Goal: Task Accomplishment & Management: Manage account settings

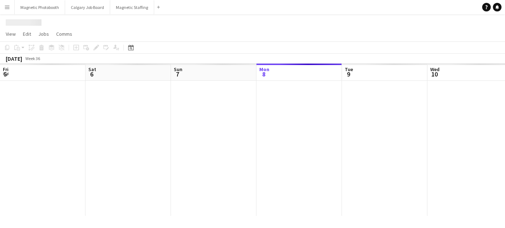
scroll to position [0, 171]
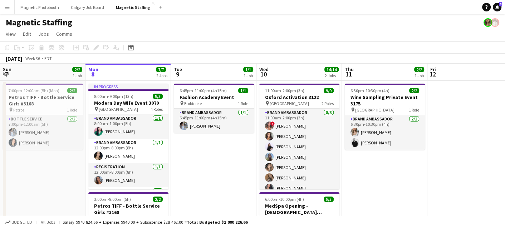
click at [8, 3] on button "Menu" at bounding box center [7, 7] width 14 height 14
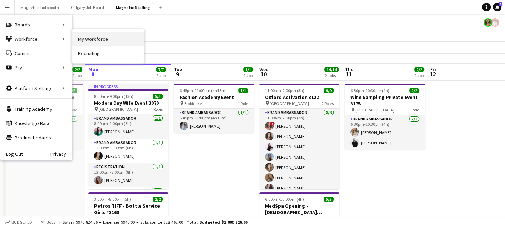
click at [82, 42] on link "My Workforce" at bounding box center [107, 39] width 71 height 14
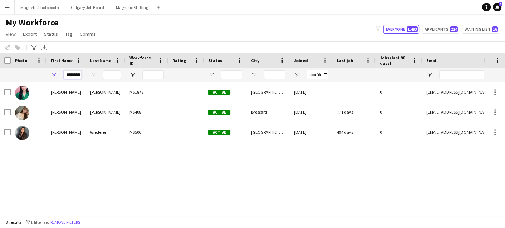
scroll to position [0, 1]
drag, startPoint x: 67, startPoint y: 74, endPoint x: 138, endPoint y: 75, distance: 71.5
click at [138, 76] on div "*********" at bounding box center [387, 75] width 775 height 14
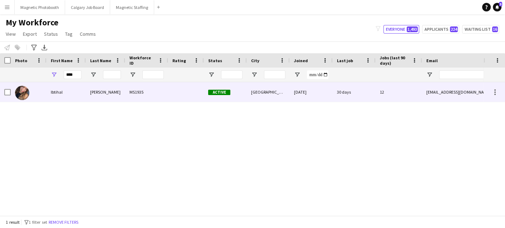
click at [130, 93] on div "MS1935" at bounding box center [146, 92] width 43 height 20
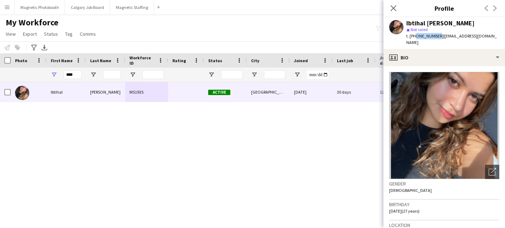
drag, startPoint x: 414, startPoint y: 36, endPoint x: 435, endPoint y: 37, distance: 21.4
click at [435, 37] on span "t. [PHONE_NUMBER]" at bounding box center [424, 35] width 37 height 5
copy span "5142666336"
click at [0, 0] on body "Menu Boards Boards Boards All jobs Status Workforce Workforce My Workforce Recr…" at bounding box center [252, 114] width 505 height 228
drag, startPoint x: 76, startPoint y: 76, endPoint x: 26, endPoint y: 76, distance: 50.0
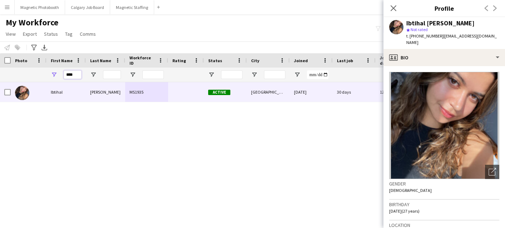
click at [29, 76] on div "****" at bounding box center [387, 75] width 775 height 14
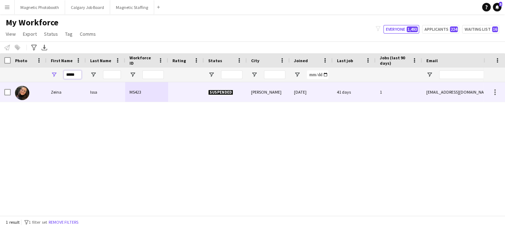
type input "*****"
click at [35, 98] on div at bounding box center [29, 92] width 36 height 20
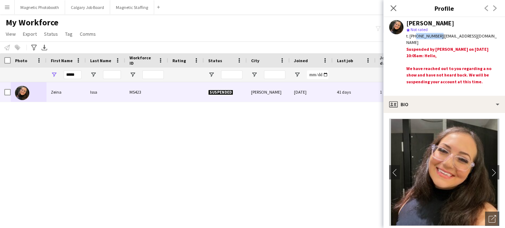
drag, startPoint x: 414, startPoint y: 37, endPoint x: 436, endPoint y: 36, distance: 21.8
click at [436, 36] on div "t. [PHONE_NUMBER] | [EMAIL_ADDRESS][DOMAIN_NAME]" at bounding box center [452, 39] width 93 height 13
copy span "4389242164"
click at [0, 0] on body "Menu Boards Boards Boards All jobs Status Workforce Workforce My Workforce Recr…" at bounding box center [252, 114] width 505 height 228
click at [122, 10] on button "Magnetic Staffing Close" at bounding box center [132, 7] width 44 height 14
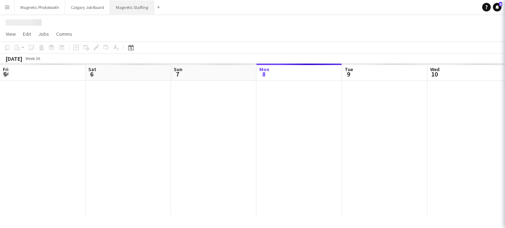
scroll to position [0, 171]
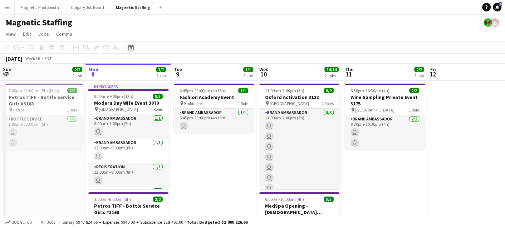
click at [133, 48] on icon "Date picker" at bounding box center [131, 48] width 6 height 6
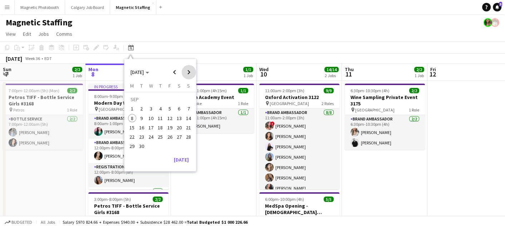
click at [185, 67] on span "Next month" at bounding box center [189, 72] width 14 height 14
click at [160, 145] on span "30" at bounding box center [160, 146] width 9 height 9
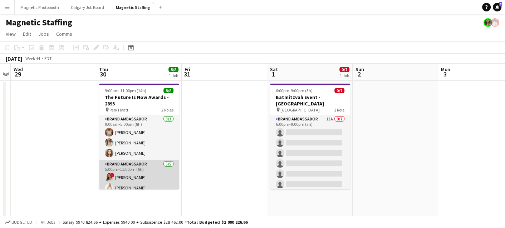
scroll to position [36, 0]
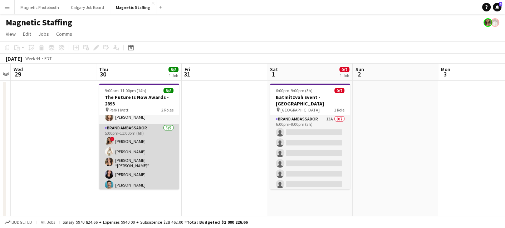
click at [147, 177] on app-card-role "Brand Ambassador [DATE] 5:00pm-11:00pm (6h) ! [PERSON_NAME] [PERSON_NAME] [PERS…" at bounding box center [139, 158] width 80 height 68
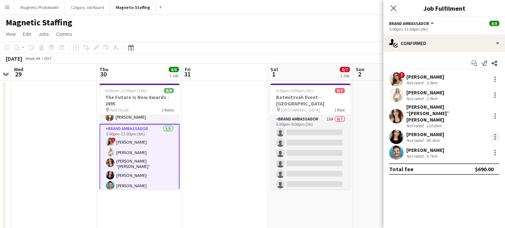
click at [495, 133] on div at bounding box center [494, 137] width 9 height 9
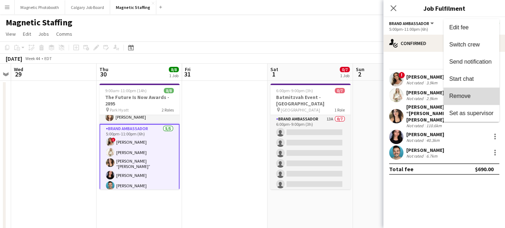
click at [472, 98] on span "Remove" at bounding box center [471, 96] width 44 height 6
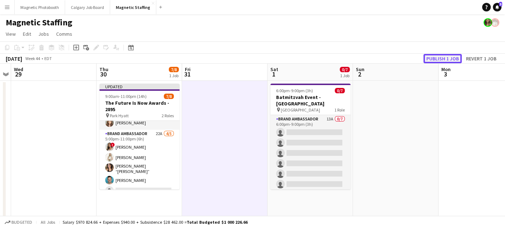
click at [445, 59] on button "Publish 1 job" at bounding box center [442, 58] width 38 height 9
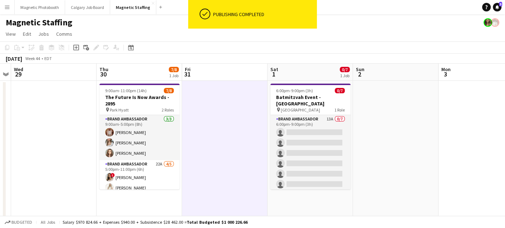
scroll to position [36, 0]
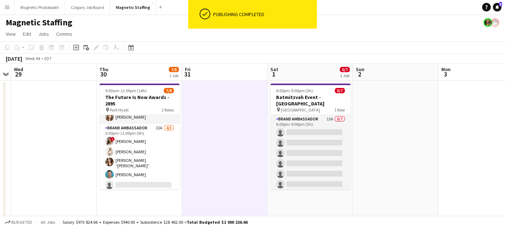
click at [128, 155] on app-card-role "Brand Ambassador 22A [DATE] 5:00pm-11:00pm (6h) ! [PERSON_NAME] [PERSON_NAME] […" at bounding box center [139, 158] width 80 height 68
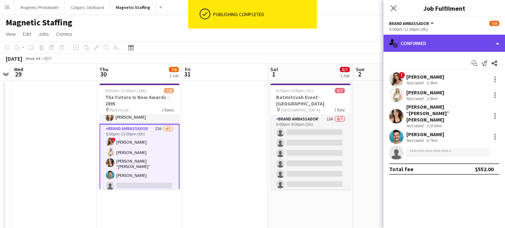
click at [451, 40] on div "single-neutral-actions-check-2 Confirmed" at bounding box center [444, 43] width 122 height 17
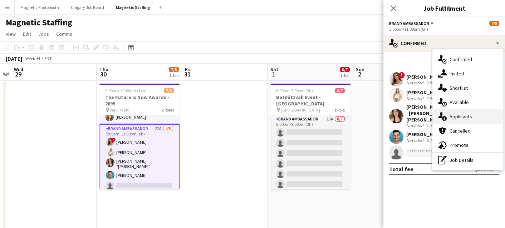
click at [447, 114] on div "single-neutral-actions-information Applicants" at bounding box center [467, 116] width 71 height 14
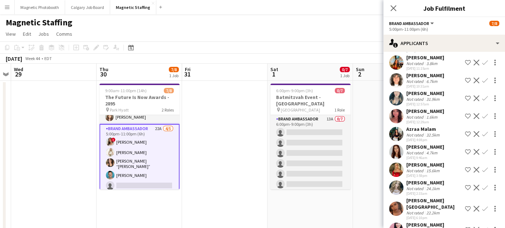
scroll to position [239, 0]
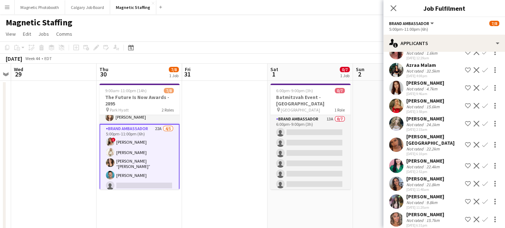
click at [484, 181] on app-icon "Confirm" at bounding box center [485, 184] width 6 height 6
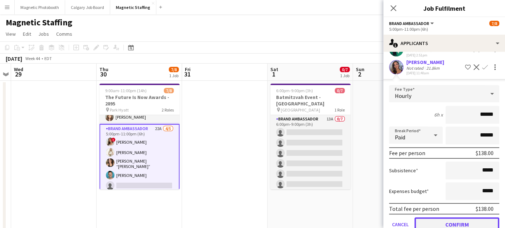
click at [437, 218] on button "Confirm" at bounding box center [456, 224] width 85 height 14
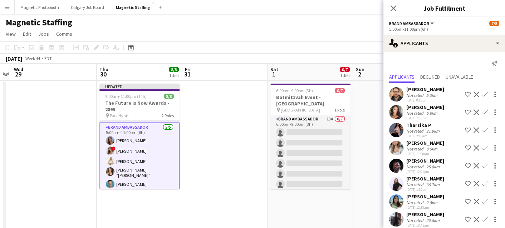
scroll to position [0, 0]
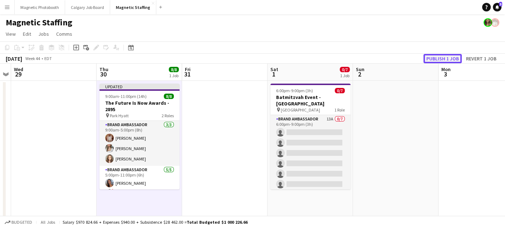
click at [444, 55] on button "Publish 1 job" at bounding box center [442, 58] width 38 height 9
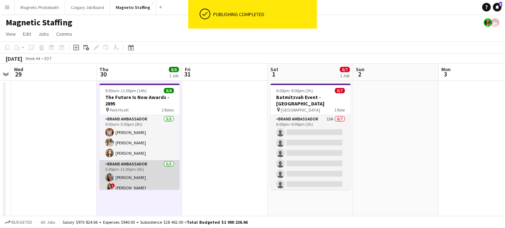
click at [133, 182] on app-card-role "Brand Ambassador [DATE] 5:00pm-11:00pm (6h) [PERSON_NAME] ! [PERSON_NAME] [PERS…" at bounding box center [139, 194] width 80 height 68
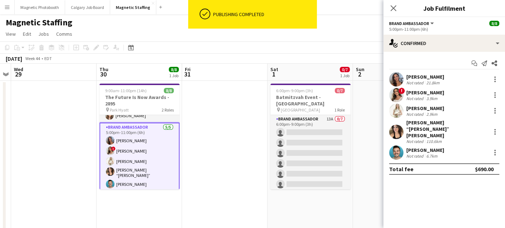
click at [133, 182] on app-card-role "Brand Ambassador [DATE] 5:00pm-11:00pm (6h) [PERSON_NAME] ! [PERSON_NAME] [PERS…" at bounding box center [139, 157] width 80 height 69
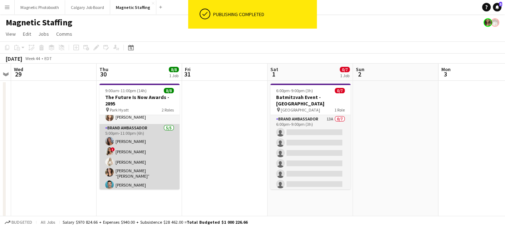
click at [133, 182] on app-card-role "Brand Ambassador [DATE] 5:00pm-11:00pm (6h) [PERSON_NAME] ! [PERSON_NAME] [PERS…" at bounding box center [139, 158] width 80 height 68
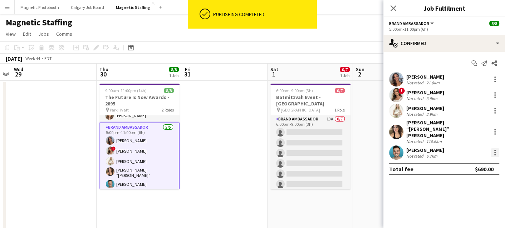
click at [495, 148] on div at bounding box center [494, 152] width 9 height 9
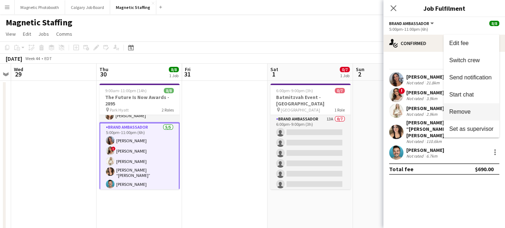
click at [486, 117] on button "Remove" at bounding box center [471, 111] width 56 height 17
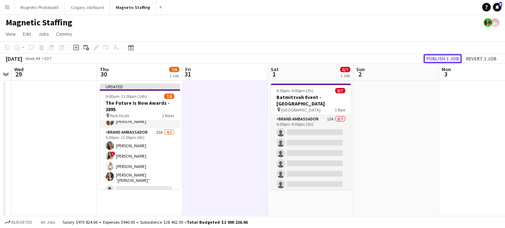
click at [436, 63] on button "Publish 1 job" at bounding box center [442, 58] width 38 height 9
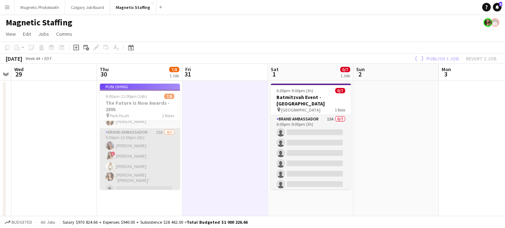
scroll to position [36, 0]
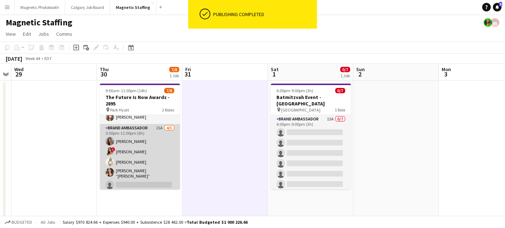
click at [146, 149] on app-card-role "Brand Ambassador 21A [DATE] 5:00pm-11:00pm (6h) [PERSON_NAME] ! [PERSON_NAME] […" at bounding box center [140, 158] width 80 height 68
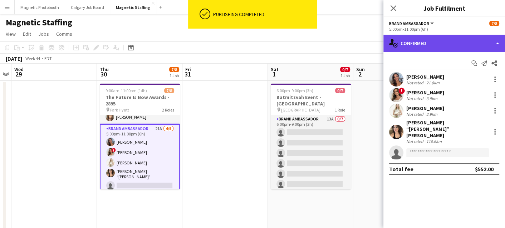
click at [455, 42] on div "single-neutral-actions-check-2 Confirmed" at bounding box center [444, 43] width 122 height 17
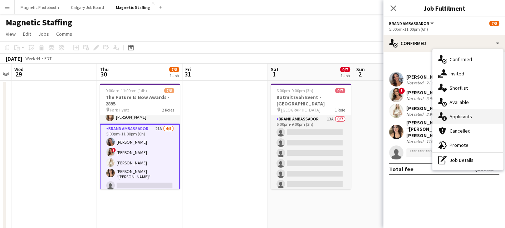
click at [445, 115] on icon "single-neutral-actions-information" at bounding box center [442, 116] width 9 height 9
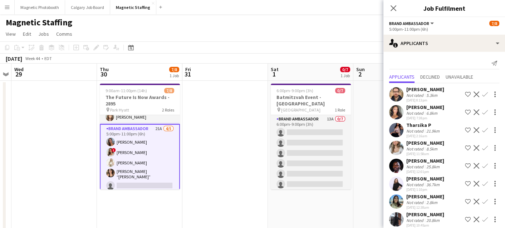
click at [485, 149] on app-icon "Confirm" at bounding box center [485, 148] width 6 height 6
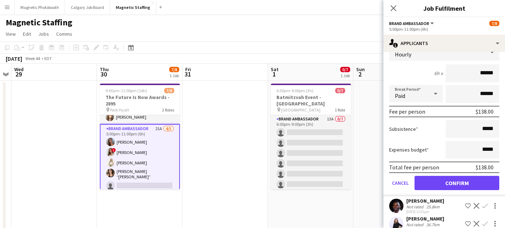
scroll to position [150, 0]
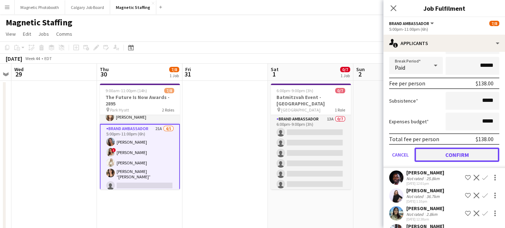
click at [456, 158] on button "Confirm" at bounding box center [456, 155] width 85 height 14
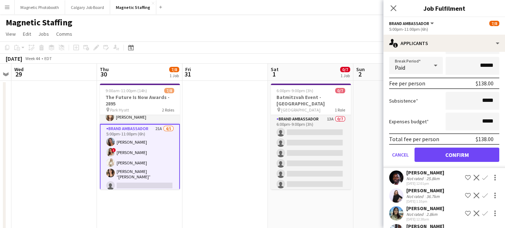
scroll to position [0, 0]
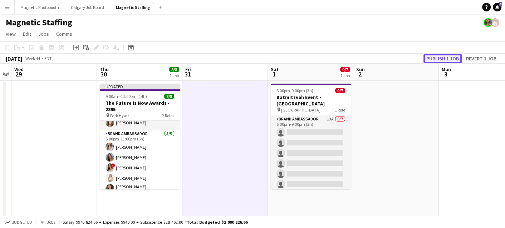
click at [446, 55] on button "Publish 1 job" at bounding box center [442, 58] width 38 height 9
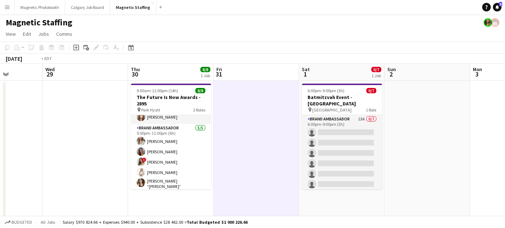
drag, startPoint x: 128, startPoint y: 112, endPoint x: 333, endPoint y: 99, distance: 205.6
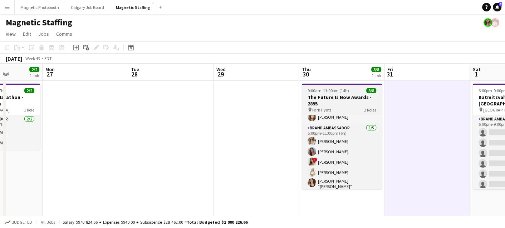
scroll to position [0, 211]
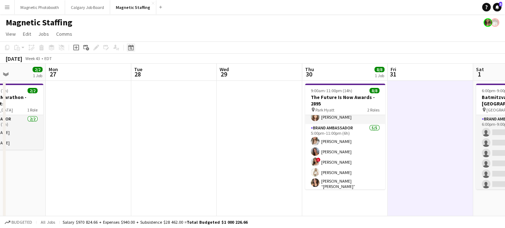
click at [131, 47] on icon "Date picker" at bounding box center [131, 48] width 6 height 6
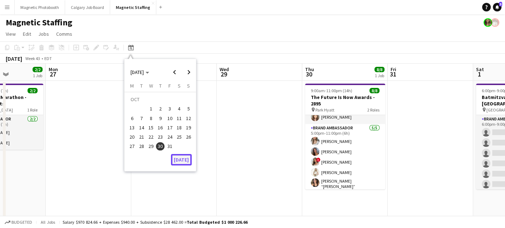
click at [185, 160] on button "[DATE]" at bounding box center [181, 159] width 21 height 11
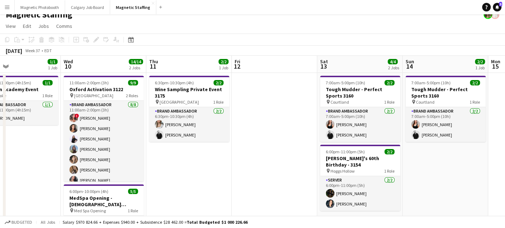
scroll to position [9, 0]
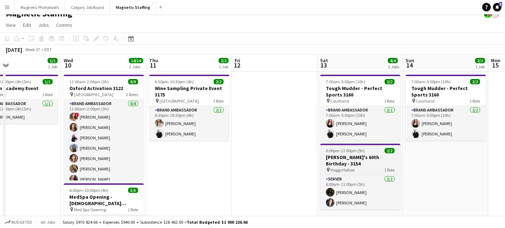
click at [352, 167] on span "Hoggs Hollow" at bounding box center [342, 169] width 24 height 5
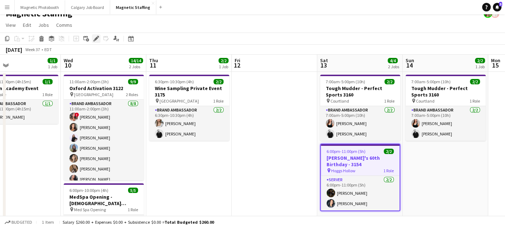
click at [93, 39] on icon "Edit" at bounding box center [96, 39] width 6 height 6
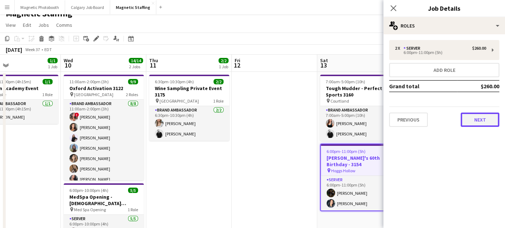
click at [488, 119] on button "Next" at bounding box center [479, 120] width 39 height 14
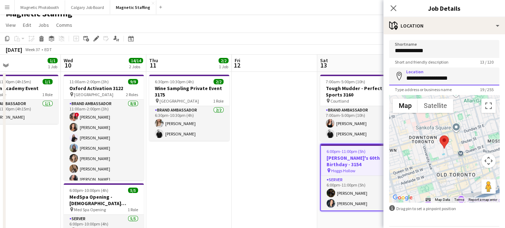
drag, startPoint x: 465, startPoint y: 77, endPoint x: 383, endPoint y: 77, distance: 82.2
click at [385, 77] on form "**********" at bounding box center [444, 143] width 122 height 207
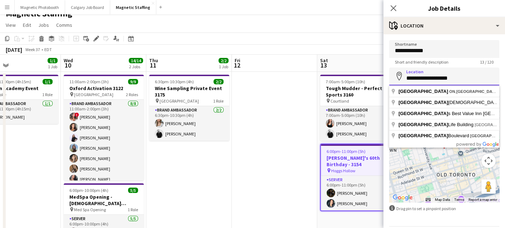
paste input "**********"
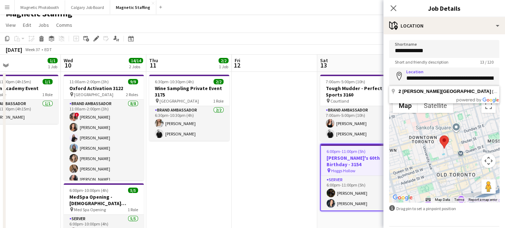
type input "**********"
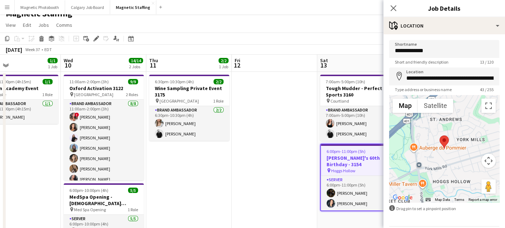
scroll to position [24, 0]
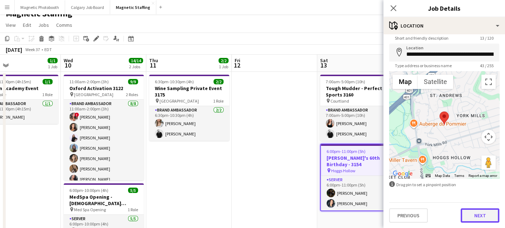
click at [472, 216] on button "Next" at bounding box center [479, 215] width 39 height 14
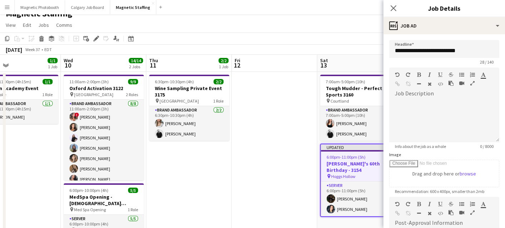
scroll to position [125, 0]
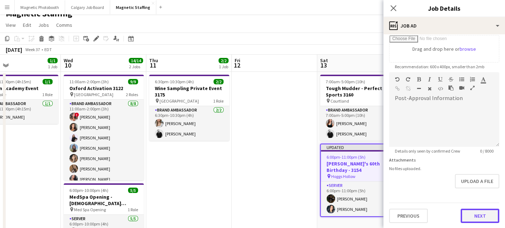
click at [469, 217] on button "Next" at bounding box center [479, 216] width 39 height 14
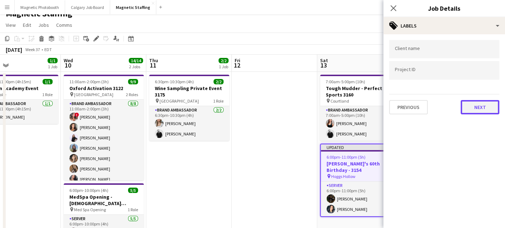
click at [471, 110] on button "Next" at bounding box center [479, 107] width 39 height 14
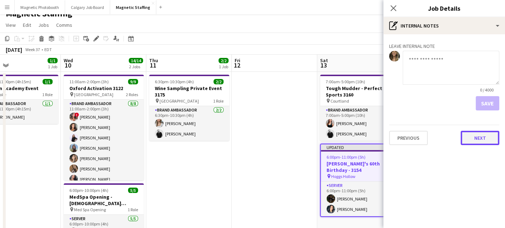
click at [470, 137] on button "Next" at bounding box center [479, 138] width 39 height 14
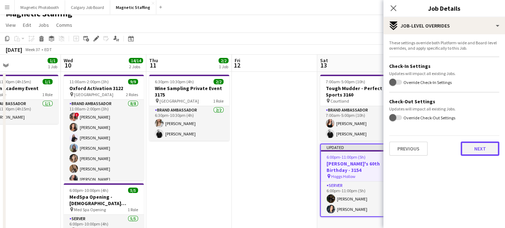
click at [476, 152] on button "Next" at bounding box center [479, 149] width 39 height 14
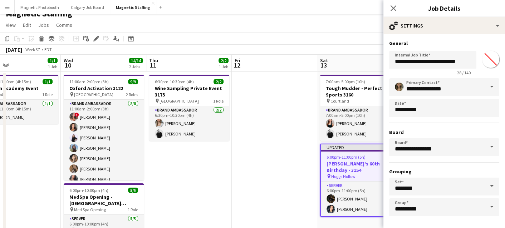
scroll to position [28, 0]
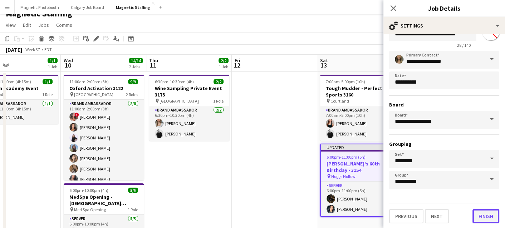
click at [480, 219] on button "Finish" at bounding box center [485, 216] width 27 height 14
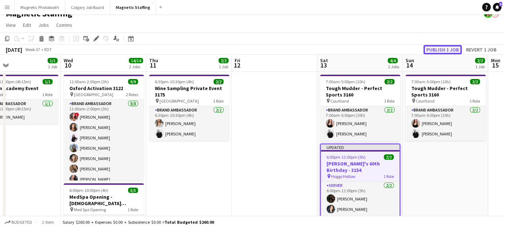
click at [444, 54] on button "Publish 1 job" at bounding box center [442, 49] width 38 height 9
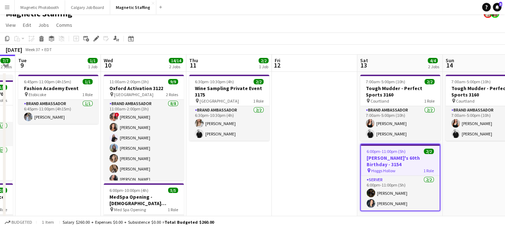
scroll to position [0, 151]
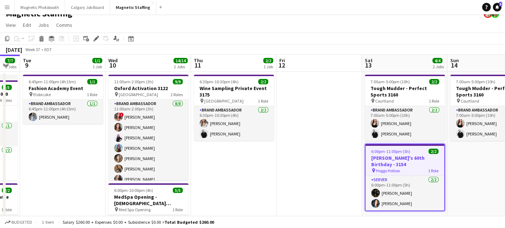
drag, startPoint x: 296, startPoint y: 173, endPoint x: 341, endPoint y: 127, distance: 64.5
click at [129, 41] on icon "Date picker" at bounding box center [131, 39] width 6 height 6
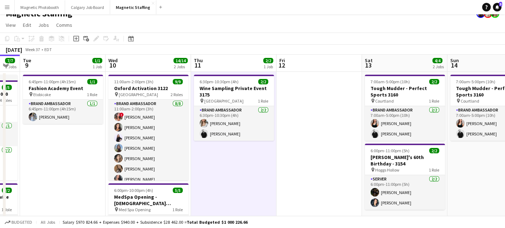
click at [128, 43] on app-toolbar "Copy Paste Paste Command V Paste with crew Command Shift V Paste linked Job [GE…" at bounding box center [252, 39] width 505 height 12
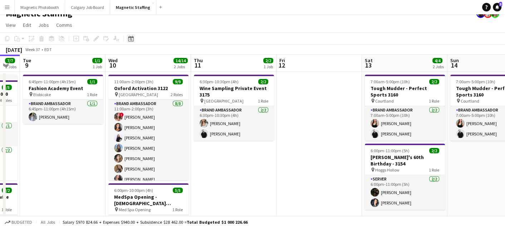
click at [131, 37] on icon at bounding box center [130, 39] width 5 height 6
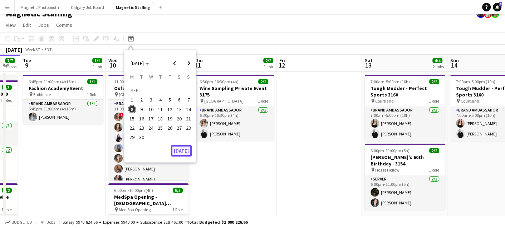
click at [180, 149] on button "[DATE]" at bounding box center [181, 150] width 21 height 11
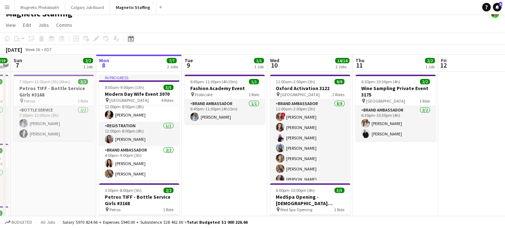
click at [131, 36] on icon "Date picker" at bounding box center [131, 39] width 6 height 6
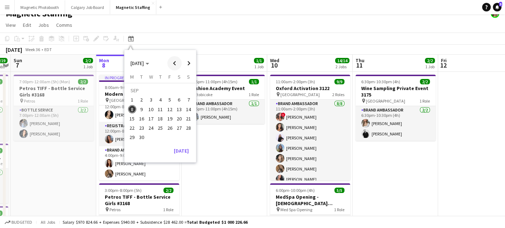
click at [168, 65] on span "Previous month" at bounding box center [174, 63] width 14 height 14
click at [191, 65] on span "Next month" at bounding box center [189, 63] width 14 height 14
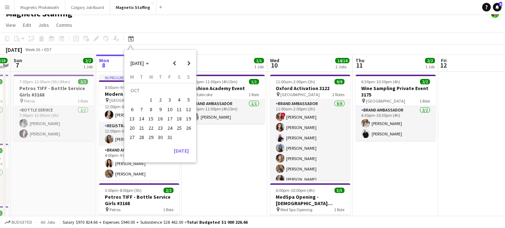
click at [160, 109] on span "9" at bounding box center [160, 109] width 9 height 9
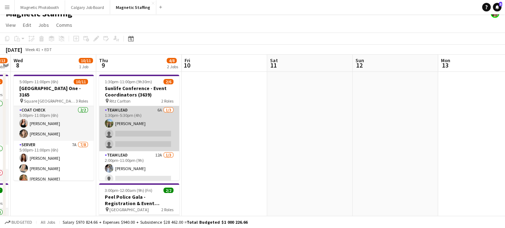
click at [145, 130] on app-card-role "Team Lead 6A [DATE] 1:30pm-5:30pm (4h) [PERSON_NAME] single-neutral-actions sin…" at bounding box center [139, 128] width 80 height 45
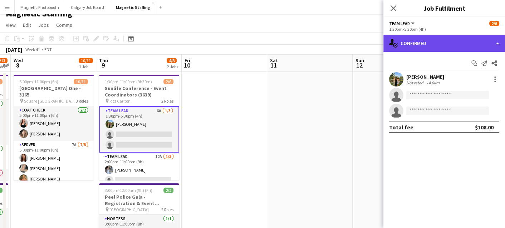
click at [427, 43] on div "single-neutral-actions-check-2 Confirmed" at bounding box center [444, 43] width 122 height 17
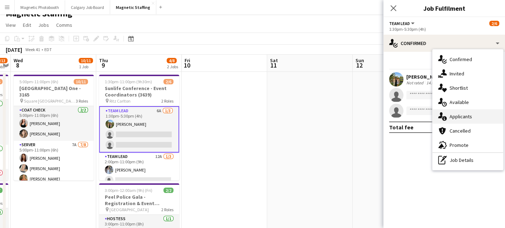
click at [441, 114] on icon at bounding box center [440, 115] width 5 height 6
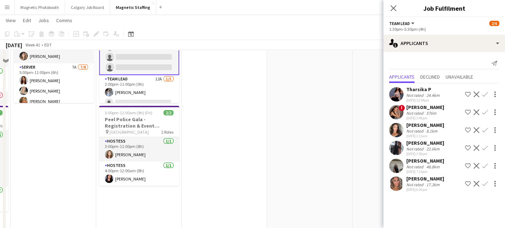
scroll to position [0, 0]
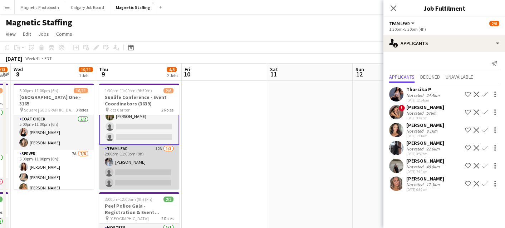
click at [161, 163] on app-card-role "Team Lead 12A [DATE] 2:00pm-11:00pm (9h) [PERSON_NAME] single-neutral-actions s…" at bounding box center [139, 167] width 80 height 45
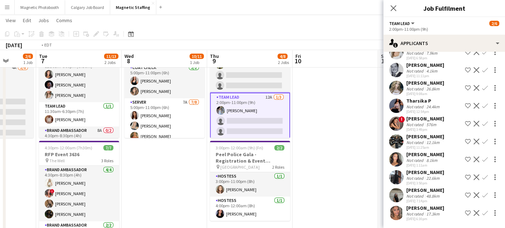
scroll to position [0, 213]
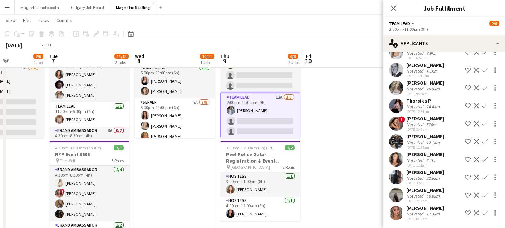
drag, startPoint x: 162, startPoint y: 173, endPoint x: 257, endPoint y: 167, distance: 94.6
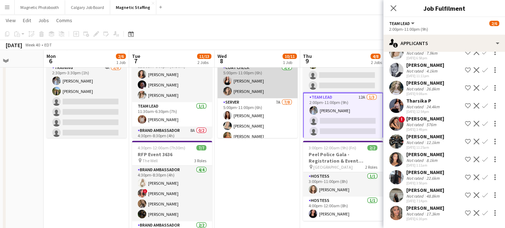
click at [263, 82] on app-card-role "Coat Check [DATE] 5:00pm-11:00pm (6h) [PERSON_NAME] [PERSON_NAME]" at bounding box center [257, 81] width 80 height 35
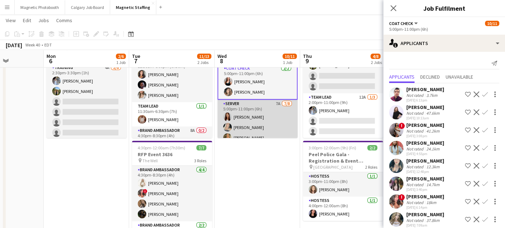
scroll to position [83, 0]
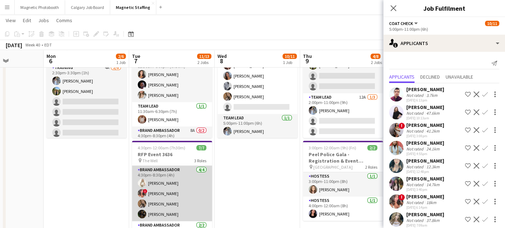
click at [144, 209] on app-card-role "Brand Ambassador [DATE] 4:30pm-8:30pm (4h) [PERSON_NAME] ! [PERSON_NAME] [PERSO…" at bounding box center [172, 193] width 80 height 55
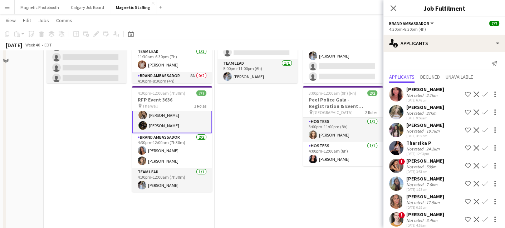
scroll to position [26, 0]
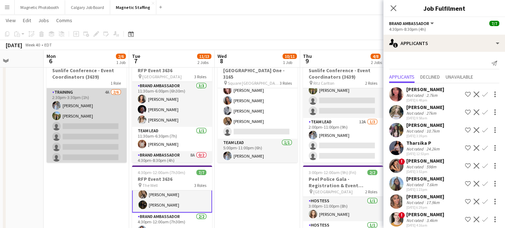
click at [93, 103] on app-card-role "Training 4A [DATE] 2:30pm-3:30pm (1h) [PERSON_NAME] [PERSON_NAME] single-neutra…" at bounding box center [86, 126] width 80 height 76
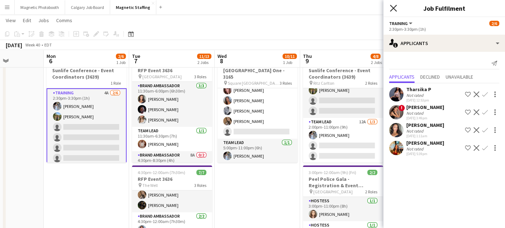
click at [394, 11] on icon "Close pop-in" at bounding box center [393, 8] width 7 height 7
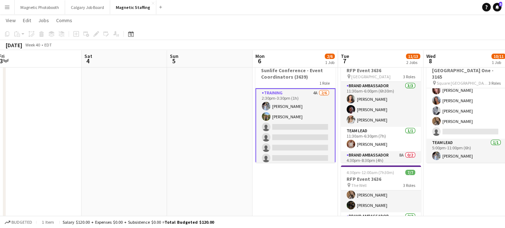
drag, startPoint x: 44, startPoint y: 178, endPoint x: 218, endPoint y: 178, distance: 173.3
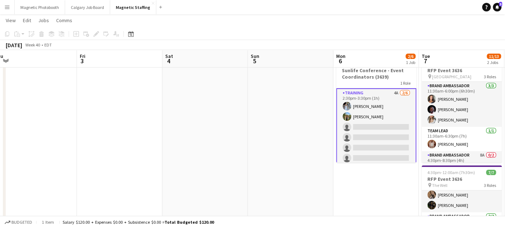
scroll to position [0, 155]
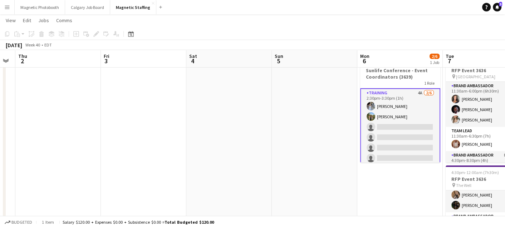
drag, startPoint x: 163, startPoint y: 156, endPoint x: 231, endPoint y: 155, distance: 68.6
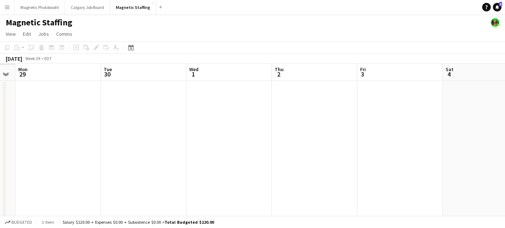
drag, startPoint x: 213, startPoint y: 178, endPoint x: 467, endPoint y: 167, distance: 254.8
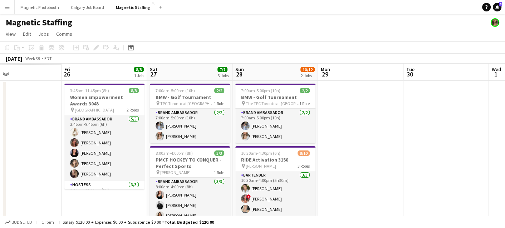
drag, startPoint x: 209, startPoint y: 155, endPoint x: 438, endPoint y: 144, distance: 228.7
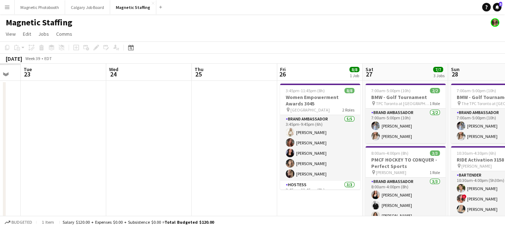
drag, startPoint x: 196, startPoint y: 187, endPoint x: 366, endPoint y: 177, distance: 170.4
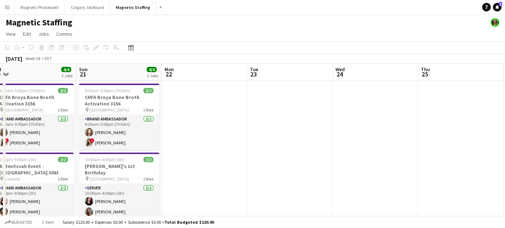
drag, startPoint x: 180, startPoint y: 155, endPoint x: 406, endPoint y: 130, distance: 228.0
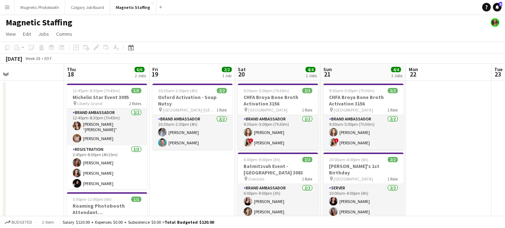
drag, startPoint x: 319, startPoint y: 139, endPoint x: 436, endPoint y: 127, distance: 117.8
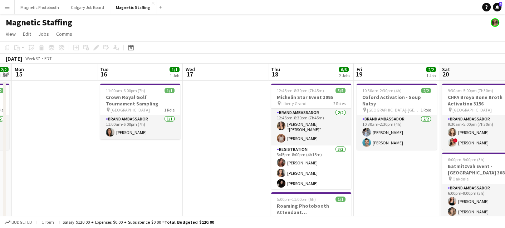
drag, startPoint x: 174, startPoint y: 172, endPoint x: 367, endPoint y: 149, distance: 194.4
click at [130, 49] on icon "Date picker" at bounding box center [131, 48] width 6 height 6
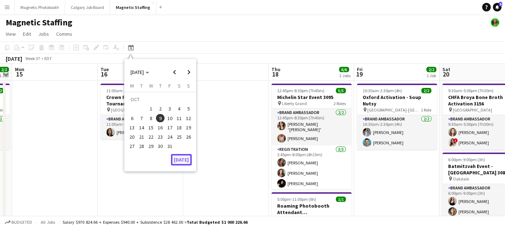
click at [184, 162] on button "[DATE]" at bounding box center [181, 159] width 21 height 11
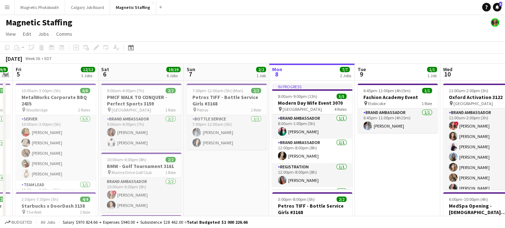
drag, startPoint x: 249, startPoint y: 154, endPoint x: 365, endPoint y: 154, distance: 115.1
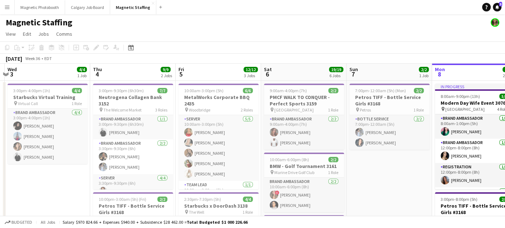
scroll to position [0, 252]
drag, startPoint x: 139, startPoint y: 176, endPoint x: 300, endPoint y: 156, distance: 162.8
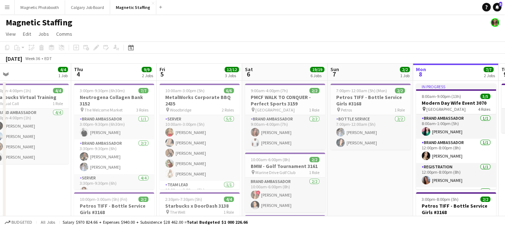
drag, startPoint x: 200, startPoint y: 102, endPoint x: 183, endPoint y: 91, distance: 20.4
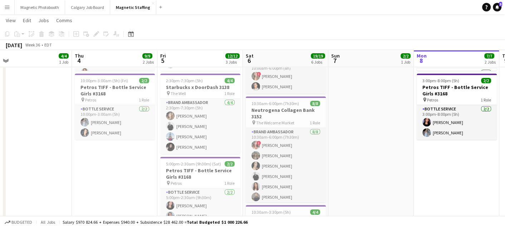
scroll to position [119, 0]
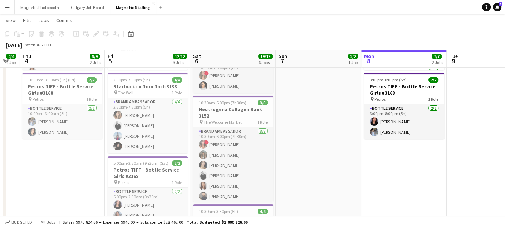
drag, startPoint x: 182, startPoint y: 112, endPoint x: 167, endPoint y: 113, distance: 14.7
click at [167, 113] on app-calendar-viewport "Mon 1 Tue 2 Wed 3 4/4 1 Job Thu 4 9/9 2 Jobs Fri 5 12/12 3 Jobs Sat 6 19/19 6 J…" at bounding box center [252, 192] width 505 height 566
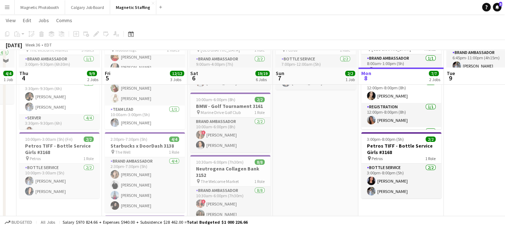
scroll to position [0, 0]
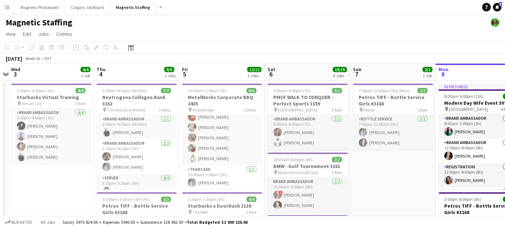
drag, startPoint x: 255, startPoint y: 153, endPoint x: 332, endPoint y: 164, distance: 78.2
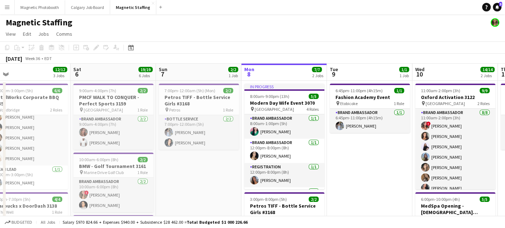
drag, startPoint x: 332, startPoint y: 164, endPoint x: 129, endPoint y: 174, distance: 204.0
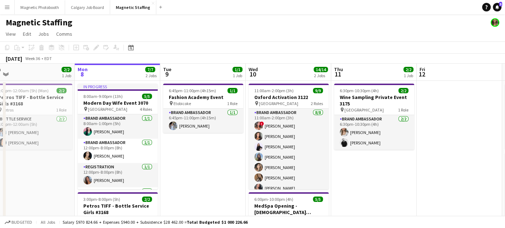
drag, startPoint x: 180, startPoint y: 187, endPoint x: 57, endPoint y: 182, distance: 123.1
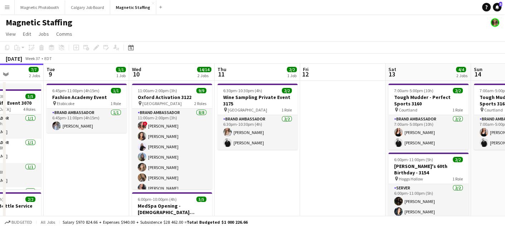
drag, startPoint x: 244, startPoint y: 174, endPoint x: 129, endPoint y: 172, distance: 115.1
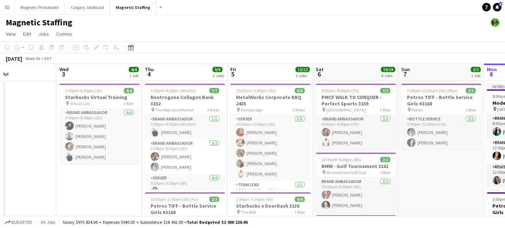
scroll to position [0, 223]
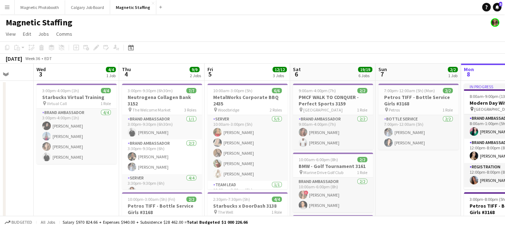
drag, startPoint x: 124, startPoint y: 142, endPoint x: 292, endPoint y: 114, distance: 170.6
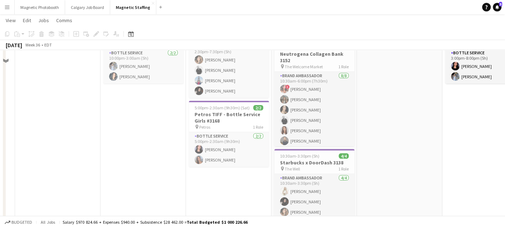
scroll to position [0, 0]
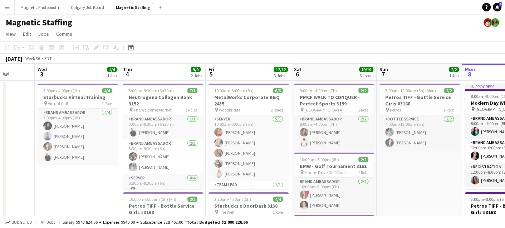
drag, startPoint x: 196, startPoint y: 195, endPoint x: 225, endPoint y: 187, distance: 29.8
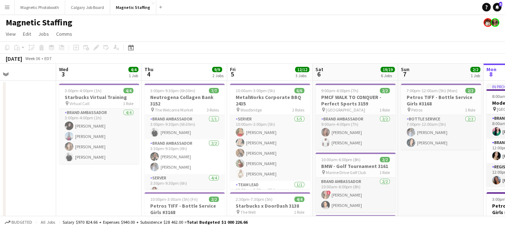
drag, startPoint x: 158, startPoint y: 179, endPoint x: 181, endPoint y: 179, distance: 22.9
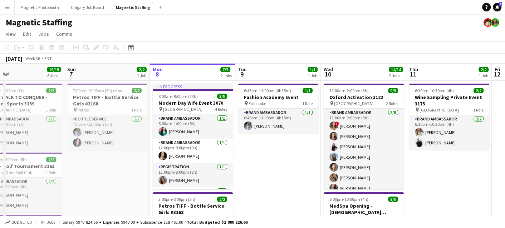
drag, startPoint x: 315, startPoint y: 170, endPoint x: 134, endPoint y: 179, distance: 180.7
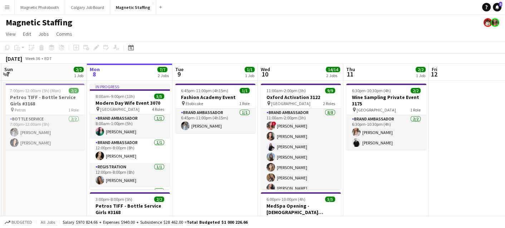
scroll to position [0, 256]
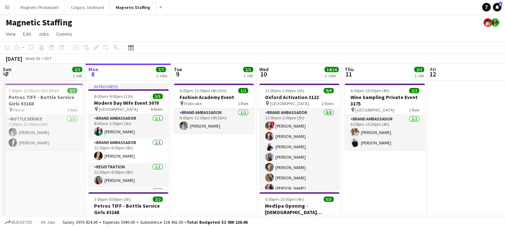
drag, startPoint x: 193, startPoint y: 188, endPoint x: 129, endPoint y: 187, distance: 64.0
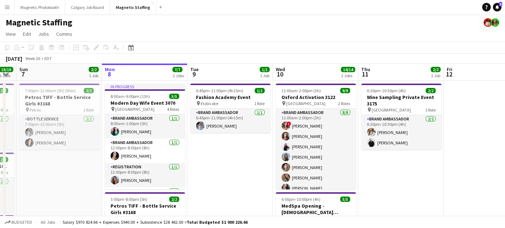
scroll to position [0, 241]
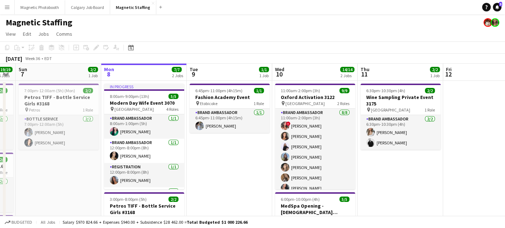
drag, startPoint x: 206, startPoint y: 186, endPoint x: 221, endPoint y: 185, distance: 15.7
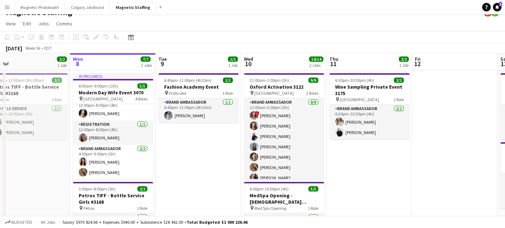
scroll to position [0, 281]
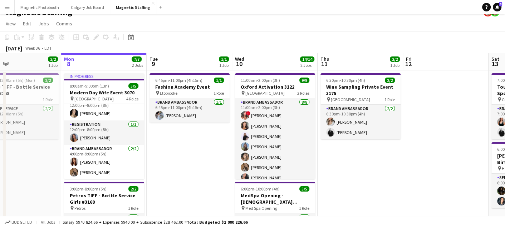
drag, startPoint x: 225, startPoint y: 146, endPoint x: 184, endPoint y: 145, distance: 41.1
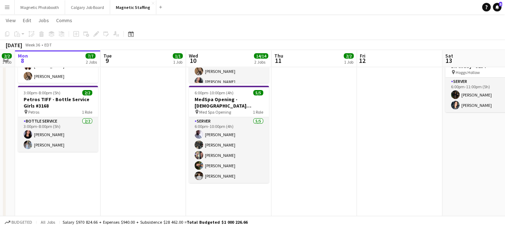
scroll to position [0, 251]
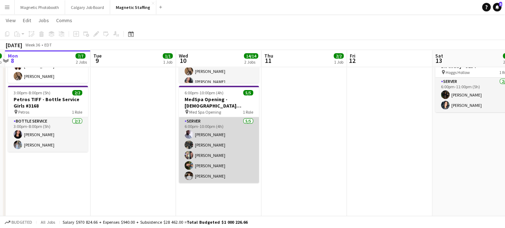
click at [227, 163] on app-card-role "Server [DATE] 6:00pm-10:00pm (4h) [PERSON_NAME] [PERSON_NAME] [PERSON_NAME] [PE…" at bounding box center [219, 150] width 80 height 66
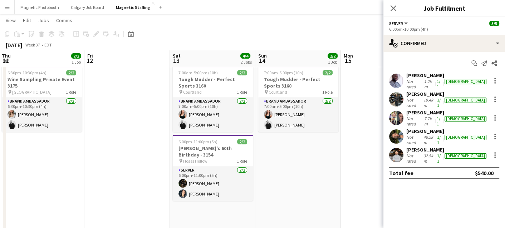
scroll to position [0, 258]
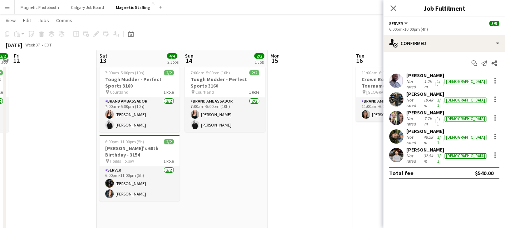
drag, startPoint x: 241, startPoint y: 175, endPoint x: 168, endPoint y: 177, distance: 73.3
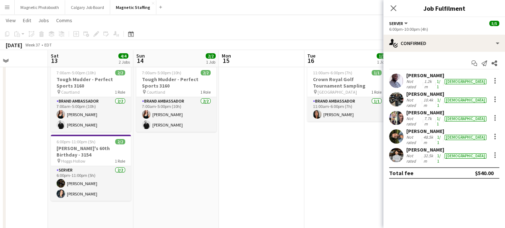
drag, startPoint x: 234, startPoint y: 178, endPoint x: 188, endPoint y: 176, distance: 46.8
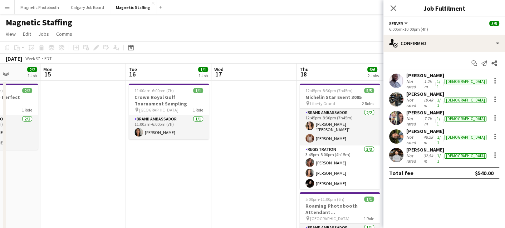
drag, startPoint x: 204, startPoint y: 178, endPoint x: 26, endPoint y: 184, distance: 178.4
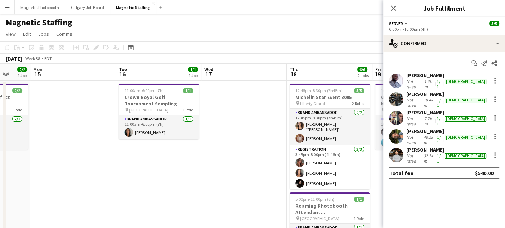
drag, startPoint x: 141, startPoint y: 184, endPoint x: 47, endPoint y: 182, distance: 93.7
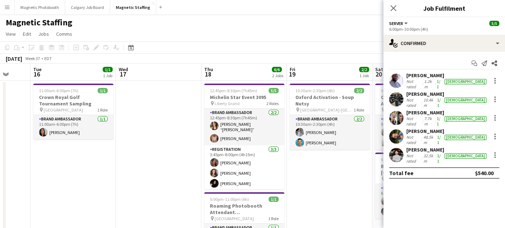
scroll to position [0, 226]
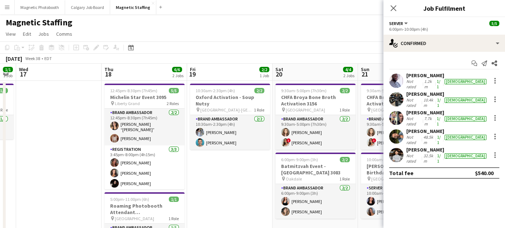
drag, startPoint x: 226, startPoint y: 180, endPoint x: 144, endPoint y: 150, distance: 87.0
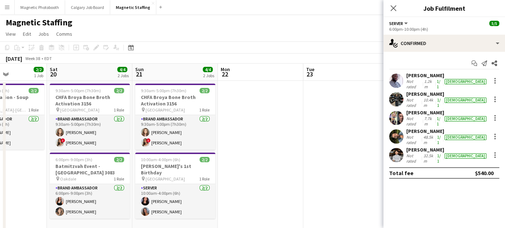
drag, startPoint x: 355, startPoint y: 159, endPoint x: 46, endPoint y: 211, distance: 313.1
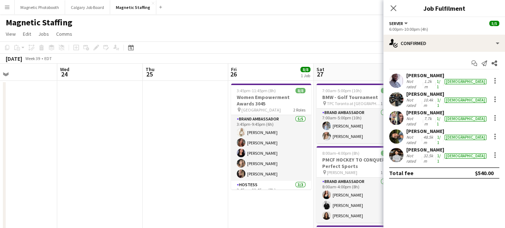
drag, startPoint x: 142, startPoint y: 207, endPoint x: 26, endPoint y: 211, distance: 116.2
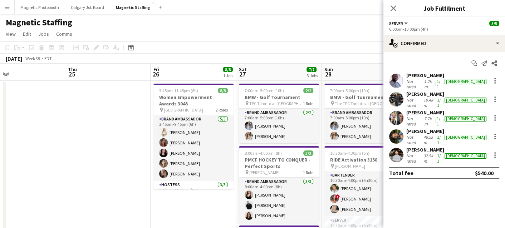
drag, startPoint x: 343, startPoint y: 116, endPoint x: 155, endPoint y: 122, distance: 187.7
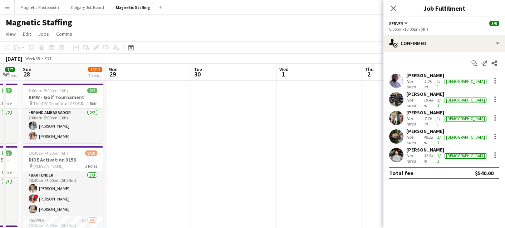
drag, startPoint x: 210, startPoint y: 140, endPoint x: 80, endPoint y: 154, distance: 130.5
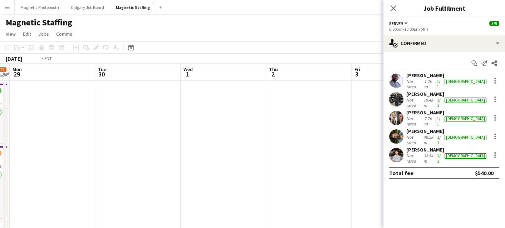
drag, startPoint x: 373, startPoint y: 132, endPoint x: 28, endPoint y: 145, distance: 345.5
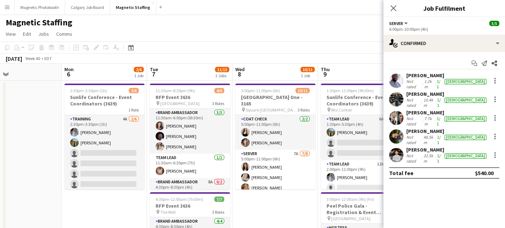
drag, startPoint x: 153, startPoint y: 164, endPoint x: 26, endPoint y: 164, distance: 126.9
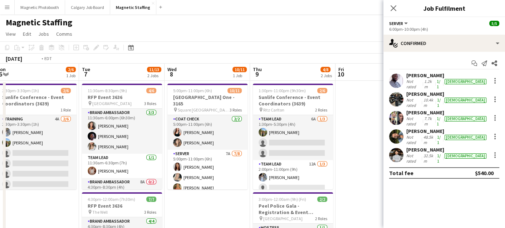
scroll to position [0, 267]
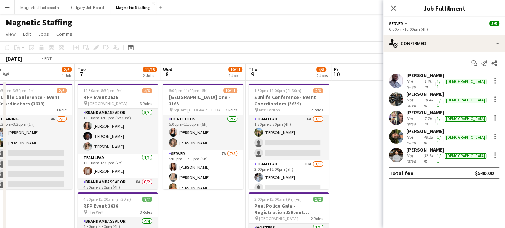
drag, startPoint x: 243, startPoint y: 149, endPoint x: 171, endPoint y: 147, distance: 72.6
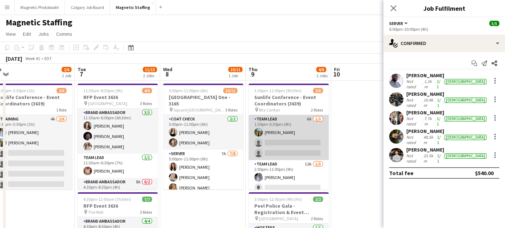
click at [300, 145] on app-card-role "Team Lead 6A [DATE] 1:30pm-5:30pm (4h) [PERSON_NAME] single-neutral-actions sin…" at bounding box center [288, 137] width 80 height 45
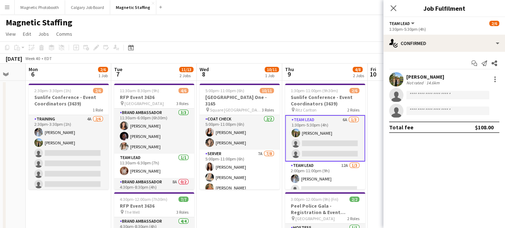
drag, startPoint x: 286, startPoint y: 141, endPoint x: 316, endPoint y: 141, distance: 30.4
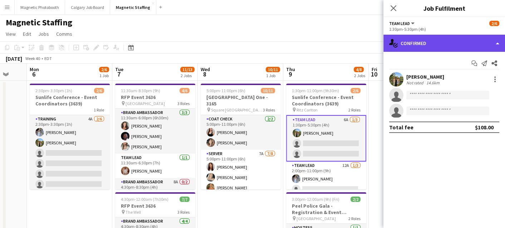
click at [427, 47] on div "single-neutral-actions-check-2 Confirmed" at bounding box center [444, 43] width 122 height 17
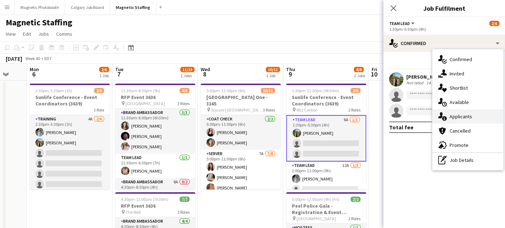
click at [441, 115] on icon at bounding box center [440, 115] width 5 height 6
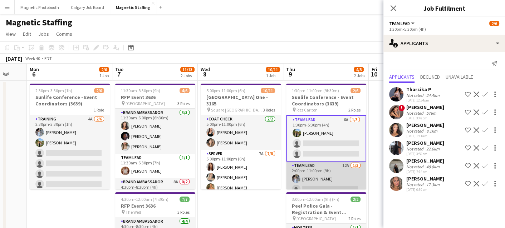
click at [312, 183] on app-card-role "Team Lead 12A [DATE] 2:00pm-11:00pm (9h) [PERSON_NAME] single-neutral-actions s…" at bounding box center [326, 184] width 80 height 45
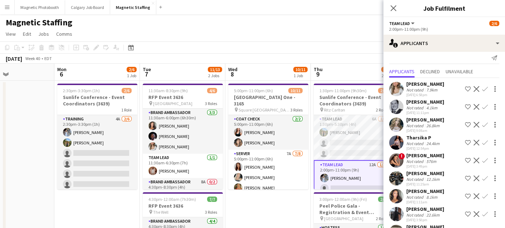
scroll to position [0, 198]
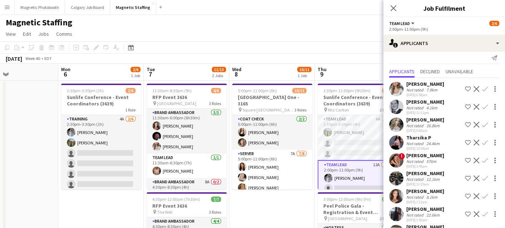
drag, startPoint x: 154, startPoint y: 191, endPoint x: 184, endPoint y: 191, distance: 30.4
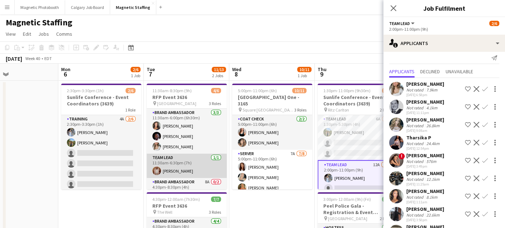
scroll to position [23, 0]
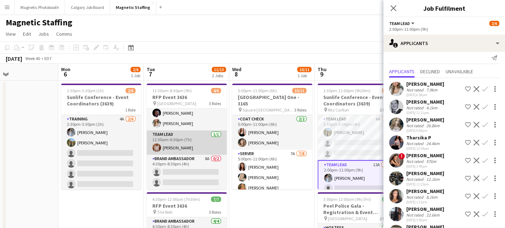
click at [194, 168] on app-card-role "Brand Ambassador 8A 0/2 4:30pm-8:30pm (4h) single-neutral-actions single-neutra…" at bounding box center [187, 172] width 80 height 35
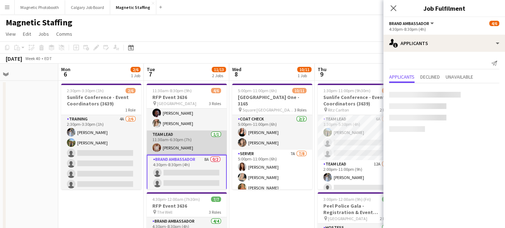
scroll to position [0, 0]
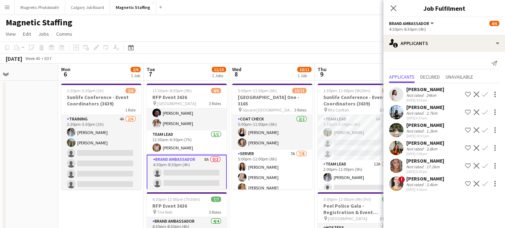
click at [475, 129] on app-icon "Decline" at bounding box center [476, 130] width 6 height 6
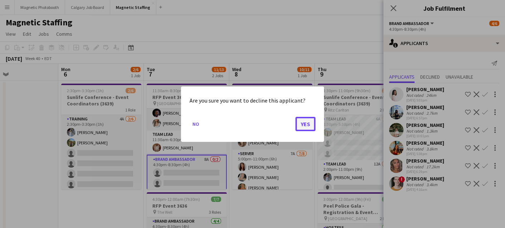
click at [309, 123] on button "Yes" at bounding box center [305, 124] width 20 height 14
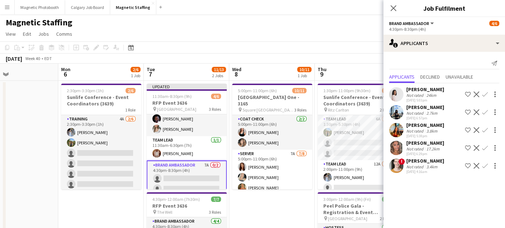
click at [476, 129] on app-icon "Decline" at bounding box center [476, 130] width 6 height 6
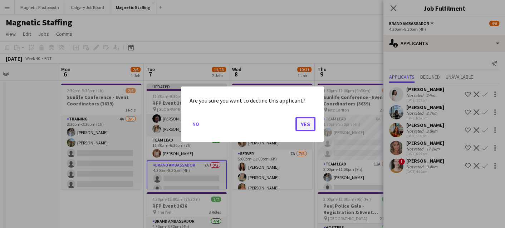
click at [301, 123] on button "Yes" at bounding box center [305, 124] width 20 height 14
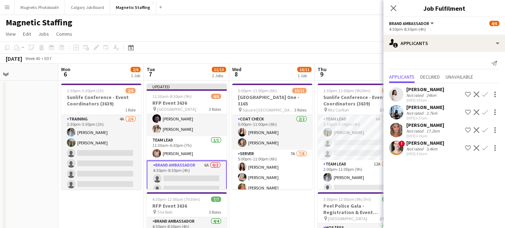
click at [476, 128] on app-icon "Decline" at bounding box center [476, 130] width 6 height 6
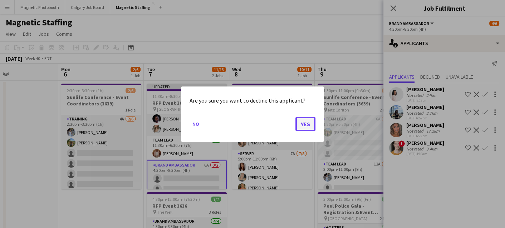
click at [299, 124] on button "Yes" at bounding box center [305, 124] width 20 height 14
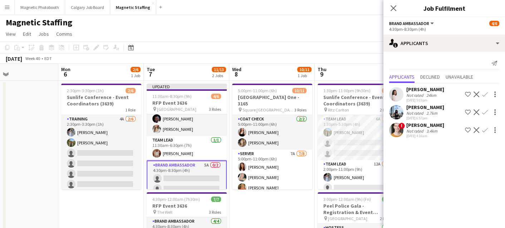
click at [474, 93] on app-icon "Decline" at bounding box center [476, 94] width 6 height 6
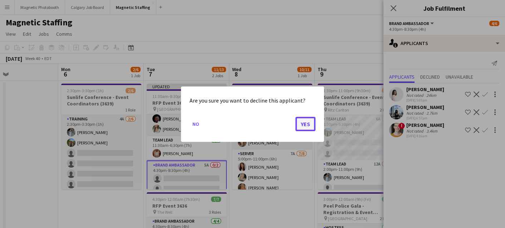
click at [304, 123] on button "Yes" at bounding box center [305, 124] width 20 height 14
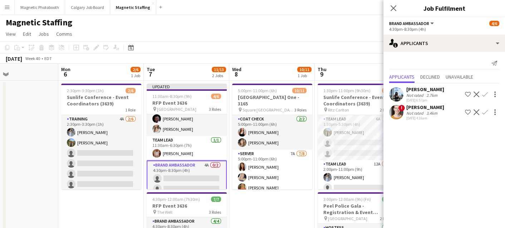
click at [348, 62] on div "[DATE] Week 40 • EDT Publish 1 job Revert 1 job" at bounding box center [252, 59] width 505 height 10
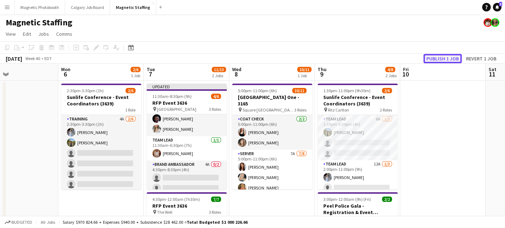
click at [440, 58] on button "Publish 1 job" at bounding box center [442, 58] width 38 height 9
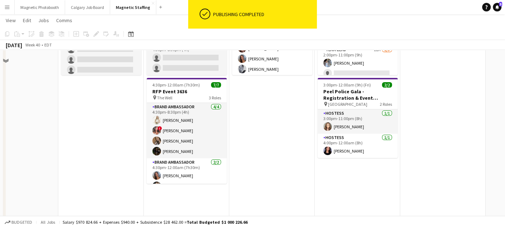
scroll to position [87, 0]
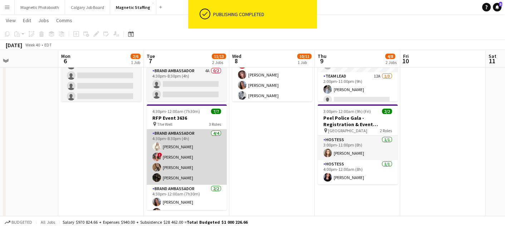
click at [184, 174] on app-card-role "Brand Ambassador [DATE] 4:30pm-8:30pm (4h) [PERSON_NAME] ! [PERSON_NAME] [PERSO…" at bounding box center [187, 156] width 80 height 55
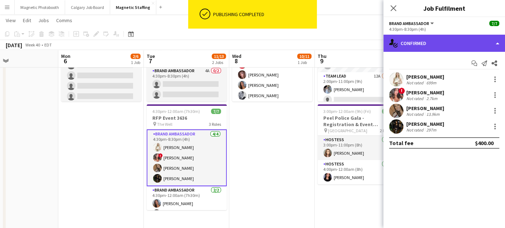
click at [420, 44] on div "single-neutral-actions-check-2 Confirmed" at bounding box center [444, 43] width 122 height 17
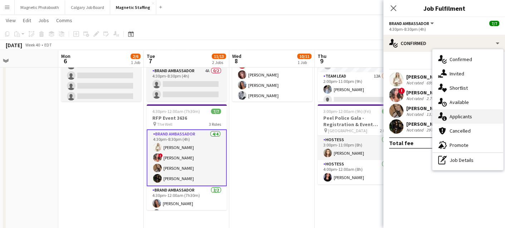
click at [445, 112] on div "single-neutral-actions-information Applicants" at bounding box center [467, 116] width 71 height 14
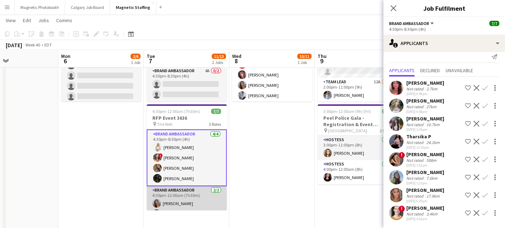
scroll to position [35, 0]
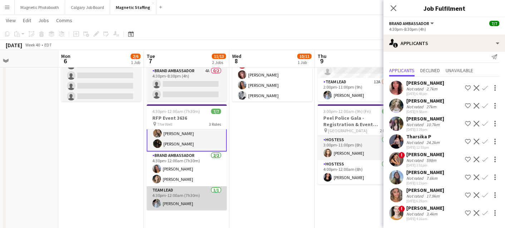
click at [169, 198] on app-card-role "Team Lead [DATE] 4:30pm-12:00am (7h30m) [PERSON_NAME]" at bounding box center [187, 198] width 80 height 24
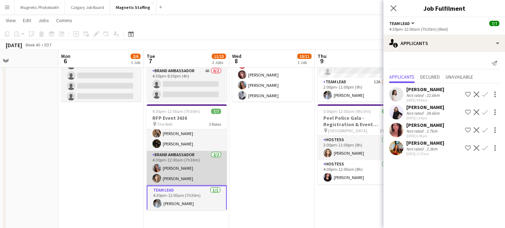
click at [188, 173] on app-card-role "Brand Ambassador [DATE] 4:30pm-12:00am (7h30m) [PERSON_NAME] [PERSON_NAME]" at bounding box center [187, 168] width 80 height 35
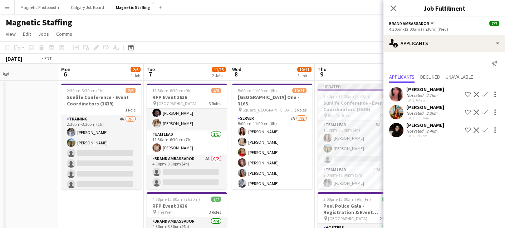
scroll to position [0, 261]
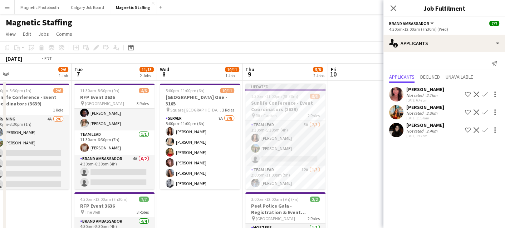
drag, startPoint x: 338, startPoint y: 166, endPoint x: 186, endPoint y: 167, distance: 151.9
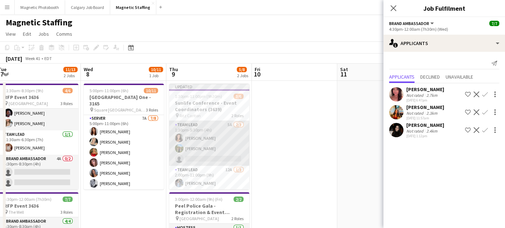
click at [207, 145] on app-card-role "Team Lead 5A [DATE] 1:30pm-5:30pm (4h) [PERSON_NAME] [PERSON_NAME] single-neutr…" at bounding box center [209, 143] width 80 height 45
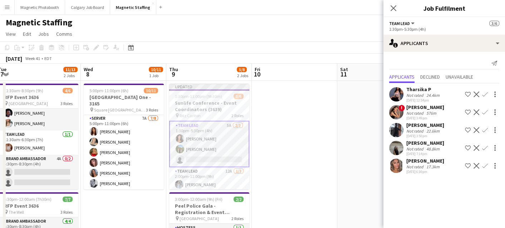
scroll to position [23, 0]
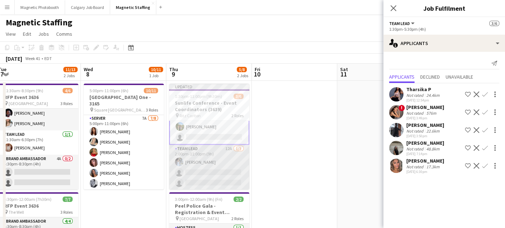
click at [193, 174] on app-card-role "Team Lead 12A [DATE] 2:00pm-11:00pm (9h) [PERSON_NAME] single-neutral-actions s…" at bounding box center [209, 167] width 80 height 45
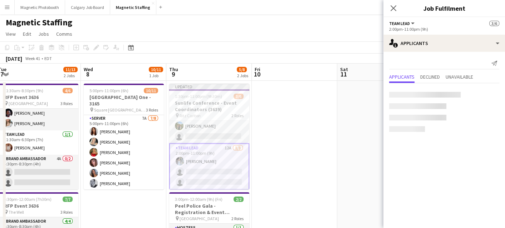
scroll to position [22, 0]
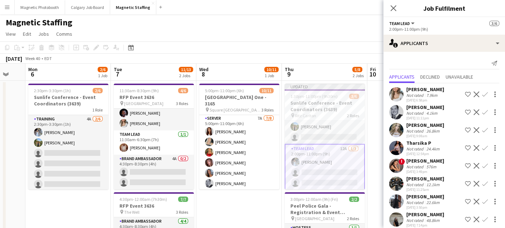
drag, startPoint x: 193, startPoint y: 174, endPoint x: 309, endPoint y: 172, distance: 115.8
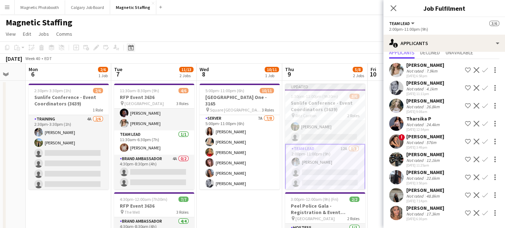
click at [129, 51] on div "Date picker" at bounding box center [131, 47] width 9 height 9
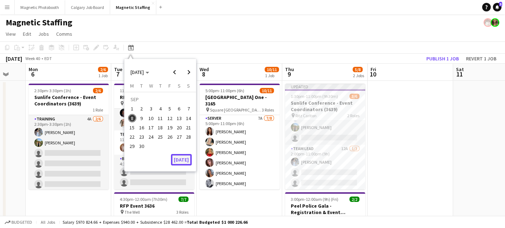
click at [181, 159] on button "[DATE]" at bounding box center [181, 159] width 21 height 11
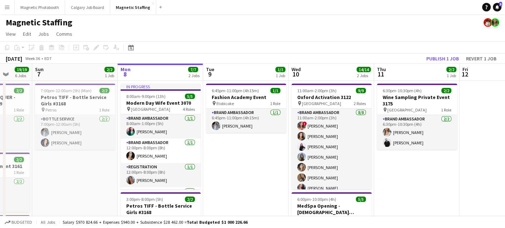
scroll to position [0, 165]
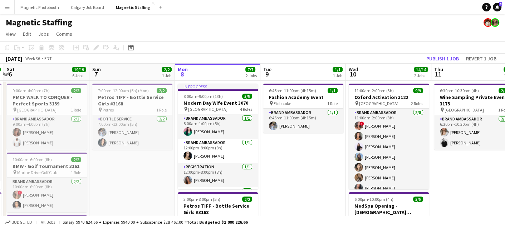
drag, startPoint x: 191, startPoint y: 158, endPoint x: 358, endPoint y: 153, distance: 167.4
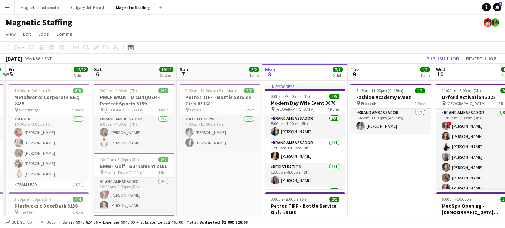
click at [130, 47] on icon at bounding box center [131, 48] width 3 height 3
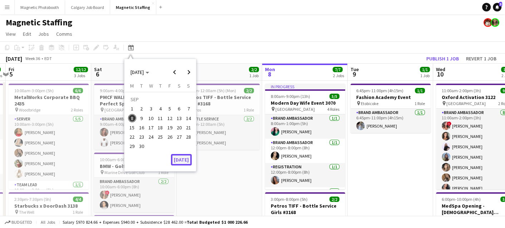
click at [175, 160] on button "[DATE]" at bounding box center [181, 159] width 21 height 11
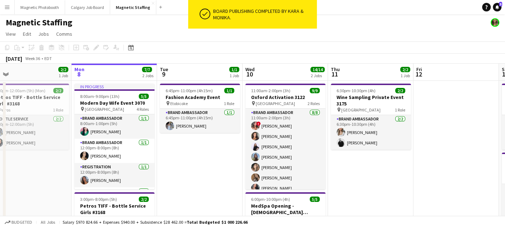
scroll to position [0, 184]
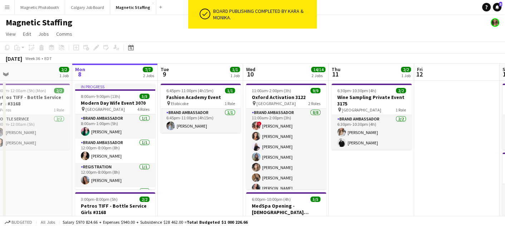
drag, startPoint x: 174, startPoint y: 115, endPoint x: 149, endPoint y: 146, distance: 39.7
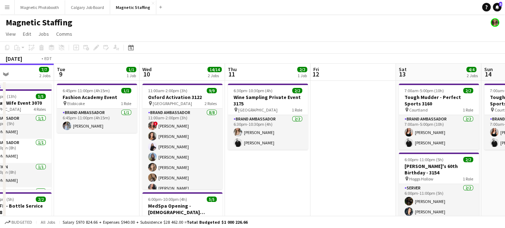
drag, startPoint x: 174, startPoint y: 84, endPoint x: 95, endPoint y: 107, distance: 82.0
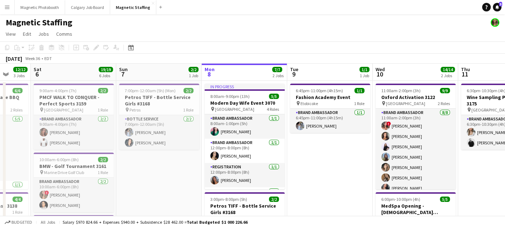
drag, startPoint x: 42, startPoint y: 173, endPoint x: 276, endPoint y: 141, distance: 236.0
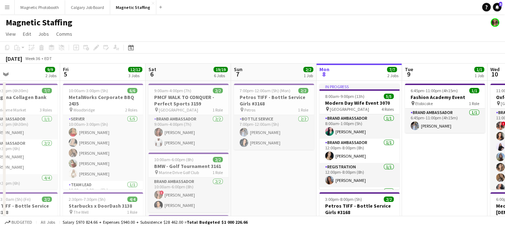
scroll to position [0, 197]
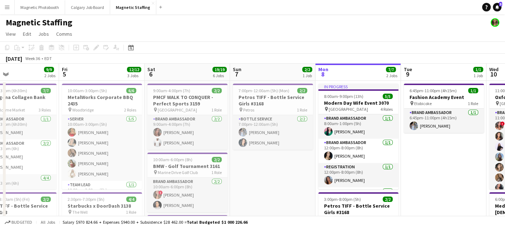
drag, startPoint x: 222, startPoint y: 136, endPoint x: 302, endPoint y: 133, distance: 80.1
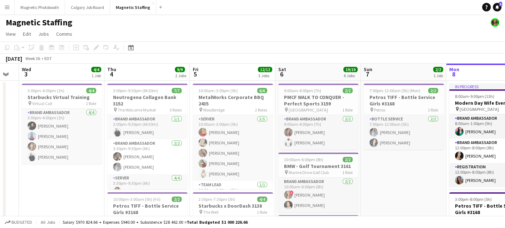
scroll to position [0, 242]
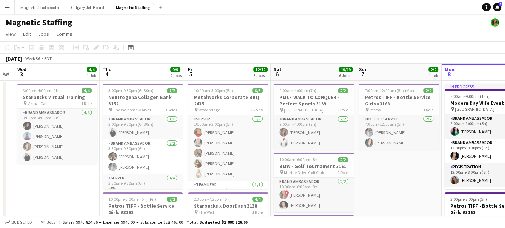
drag, startPoint x: 166, startPoint y: 100, endPoint x: 286, endPoint y: 90, distance: 120.2
click at [132, 48] on icon "Date picker" at bounding box center [131, 48] width 6 height 6
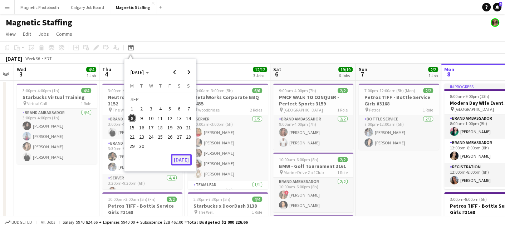
click at [181, 159] on button "[DATE]" at bounding box center [181, 159] width 21 height 11
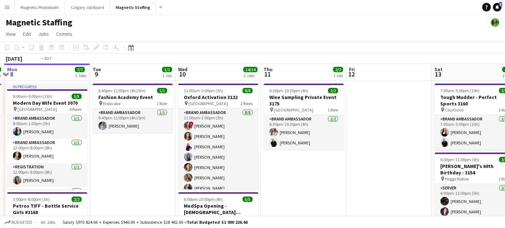
drag, startPoint x: 239, startPoint y: 129, endPoint x: 139, endPoint y: 137, distance: 100.0
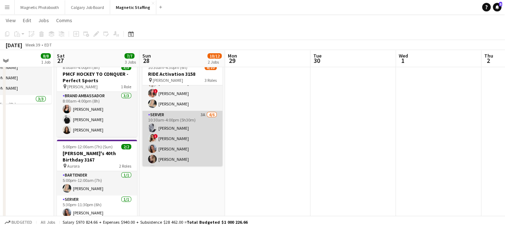
scroll to position [22, 0]
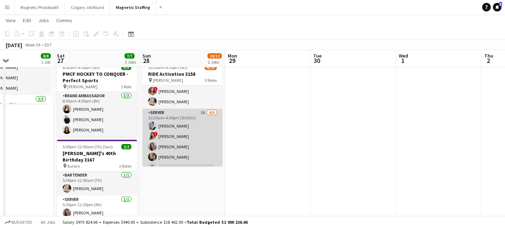
click at [188, 160] on app-card-role "Server 3A [DATE] 10:30am-4:00pm (5h30m) [PERSON_NAME] ! [PERSON_NAME] [PERSON_N…" at bounding box center [182, 147] width 80 height 76
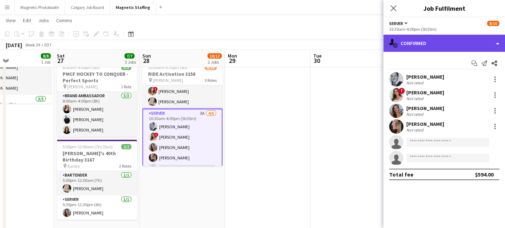
click at [418, 45] on div "single-neutral-actions-check-2 Confirmed" at bounding box center [444, 43] width 122 height 17
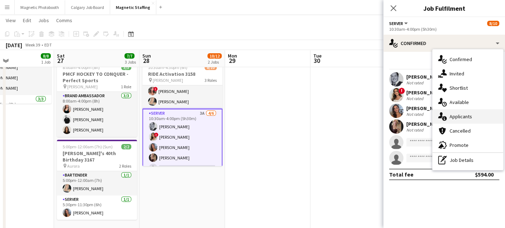
click at [440, 117] on icon at bounding box center [440, 115] width 5 height 6
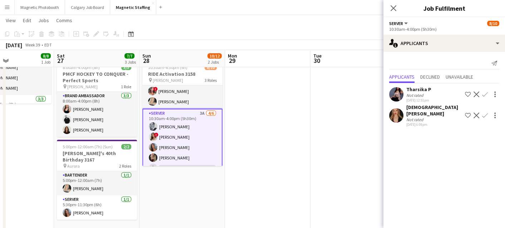
click at [192, 145] on app-card-role "Server 3A [DATE] 10:30am-4:00pm (5h30m) [PERSON_NAME] ! [PERSON_NAME] [PERSON_N…" at bounding box center [182, 148] width 80 height 78
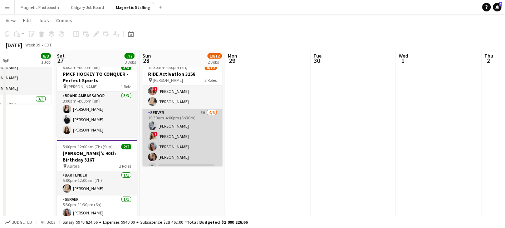
click at [192, 145] on app-card-role "Server 3A [DATE] 10:30am-4:00pm (5h30m) [PERSON_NAME] ! [PERSON_NAME] [PERSON_N…" at bounding box center [182, 147] width 80 height 76
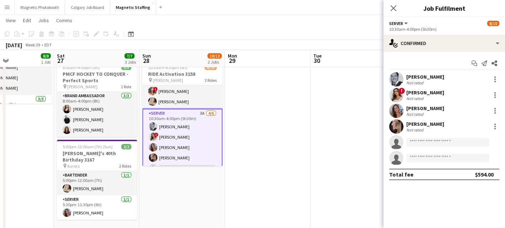
scroll to position [0, 0]
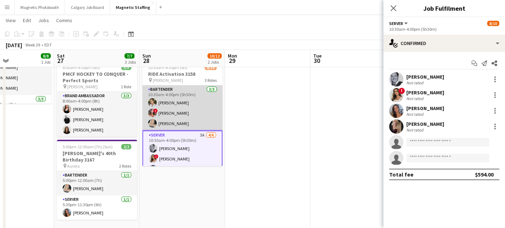
click at [191, 110] on app-card-role "Bartender [DATE] 10:30am-4:00pm (5h30m) [PERSON_NAME] ! [PERSON_NAME] [PERSON_N…" at bounding box center [182, 107] width 80 height 45
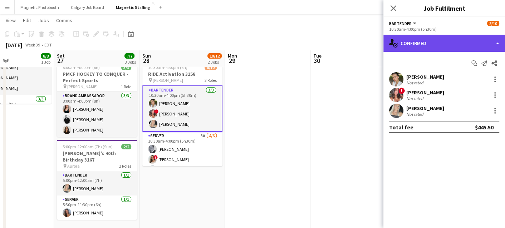
click at [485, 40] on div "single-neutral-actions-check-2 Confirmed" at bounding box center [444, 43] width 122 height 17
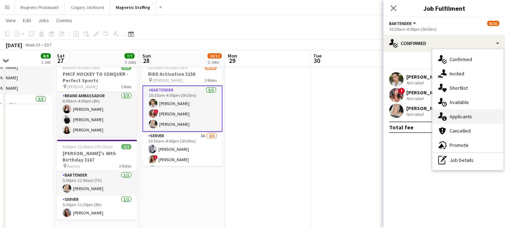
click at [471, 115] on span "Applicants" at bounding box center [460, 116] width 23 height 6
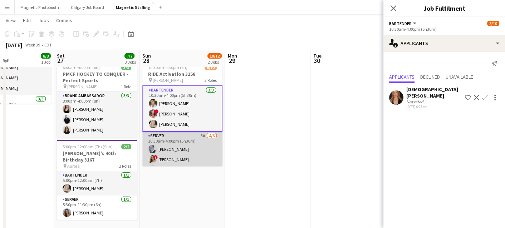
click at [192, 154] on app-card-role "Server 3A [DATE] 10:30am-4:00pm (5h30m) [PERSON_NAME] ! [PERSON_NAME] [PERSON_N…" at bounding box center [182, 170] width 80 height 76
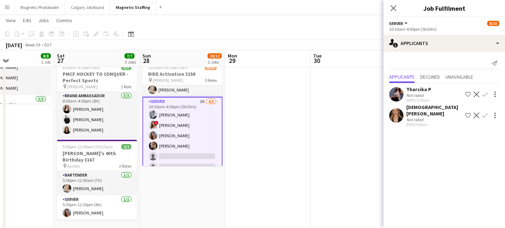
scroll to position [33, 0]
click at [200, 152] on app-card-role "Server 3A [DATE] 10:30am-4:00pm (5h30m) [PERSON_NAME] ! [PERSON_NAME] [PERSON_N…" at bounding box center [182, 137] width 80 height 78
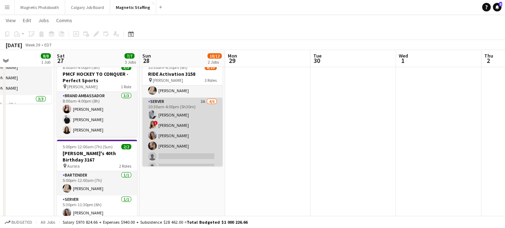
click at [200, 152] on app-card-role "Server 3A [DATE] 10:30am-4:00pm (5h30m) [PERSON_NAME] ! [PERSON_NAME] [PERSON_N…" at bounding box center [182, 136] width 80 height 76
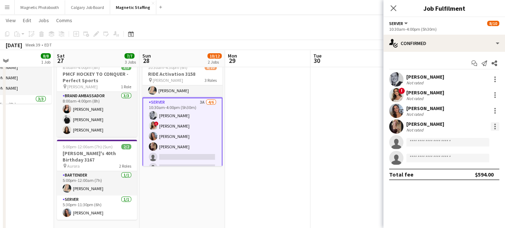
click at [495, 128] on div at bounding box center [494, 128] width 1 height 1
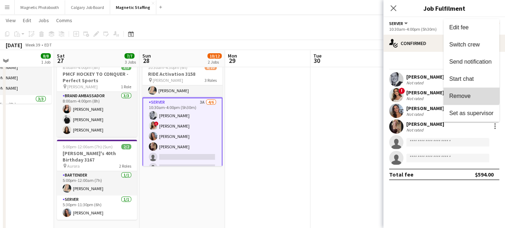
click at [469, 92] on button "Remove" at bounding box center [471, 96] width 56 height 17
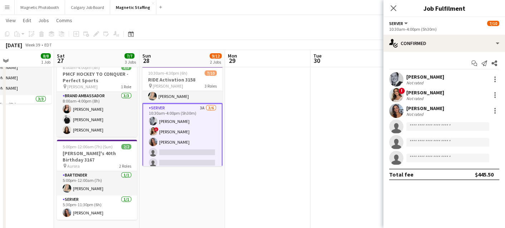
scroll to position [0, 288]
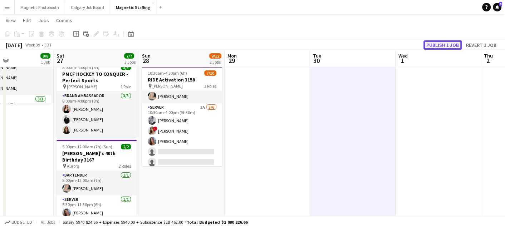
click at [439, 48] on button "Publish 1 job" at bounding box center [442, 44] width 38 height 9
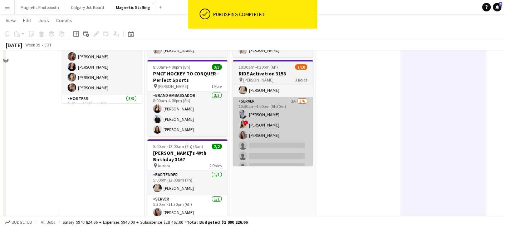
scroll to position [0, 0]
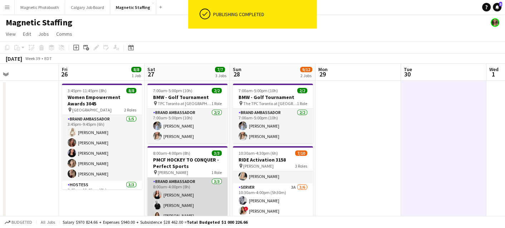
click at [172, 201] on app-card-role "Brand Ambassador [DATE] 8:00am-4:00pm (8h) [PERSON_NAME] [PERSON_NAME] [PERSON_…" at bounding box center [187, 200] width 80 height 45
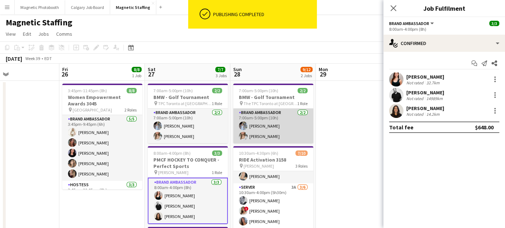
click at [263, 124] on app-card-role "Brand Ambassador [DATE] 7:00am-5:00pm (10h) [PERSON_NAME] [PERSON_NAME]" at bounding box center [273, 126] width 80 height 35
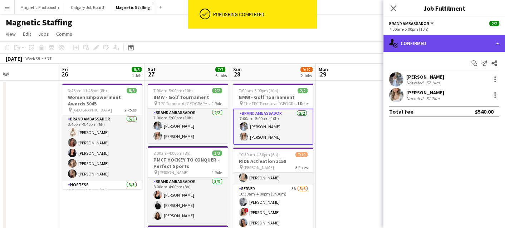
click at [404, 43] on div "single-neutral-actions-check-2 Confirmed" at bounding box center [444, 43] width 122 height 17
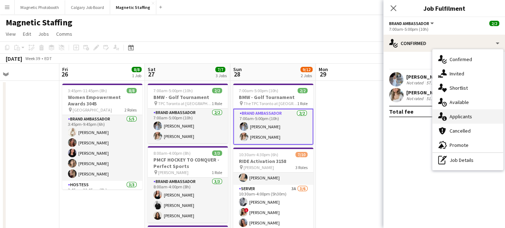
click at [438, 118] on icon at bounding box center [440, 115] width 5 height 6
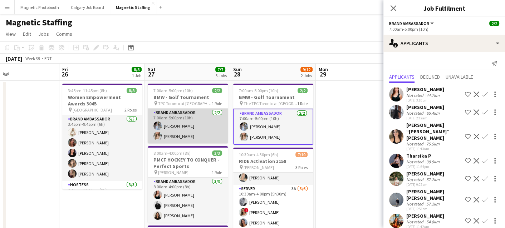
click at [192, 127] on app-card-role "Brand Ambassador [DATE] 7:00am-5:00pm (10h) [PERSON_NAME] [PERSON_NAME]" at bounding box center [188, 126] width 80 height 35
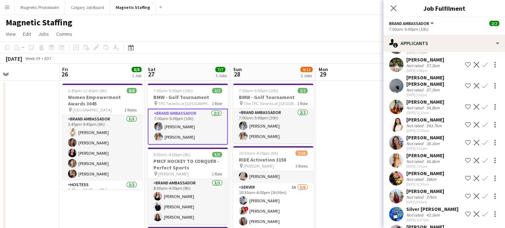
scroll to position [159, 0]
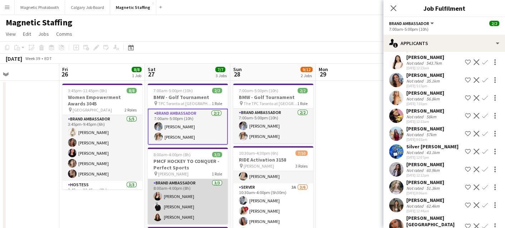
click at [171, 198] on app-card-role "Brand Ambassador [DATE] 8:00am-4:00pm (8h) [PERSON_NAME] [PERSON_NAME] [PERSON_…" at bounding box center [188, 201] width 80 height 45
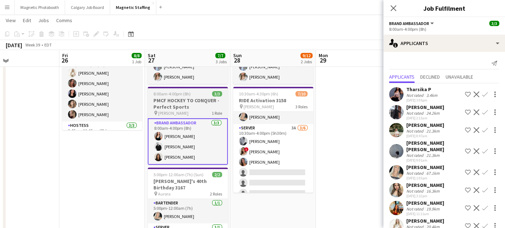
scroll to position [58, 0]
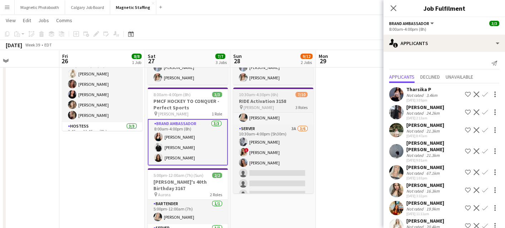
click at [254, 99] on h3 "RIDE Activation 3158" at bounding box center [273, 101] width 80 height 6
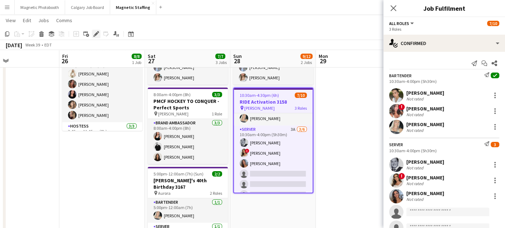
click at [93, 33] on icon "Edit" at bounding box center [96, 34] width 6 height 6
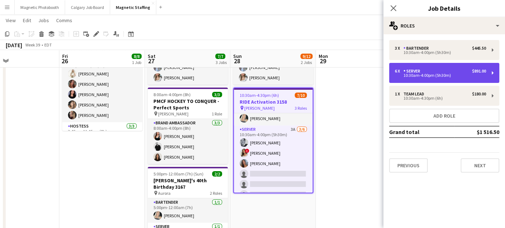
click at [428, 74] on div "10:30am-4:00pm (5h30m)" at bounding box center [440, 76] width 91 height 4
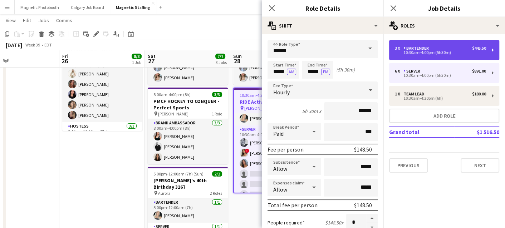
click at [439, 48] on div "3 x Bartender $445.50" at bounding box center [440, 48] width 91 height 5
type input "*********"
type input "*"
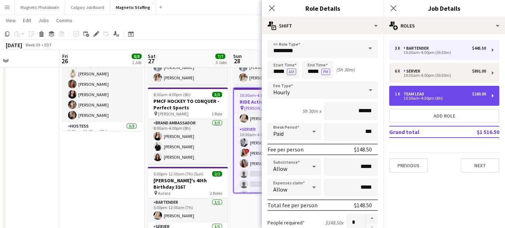
click at [403, 97] on div "10:30am-4:30pm (6h)" at bounding box center [440, 99] width 91 height 4
type input "*********"
type input "*****"
type input "******"
type input "*"
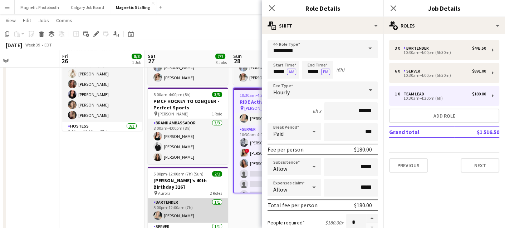
click at [203, 203] on app-card-role "Bartender [DATE] 5:00pm-12:00am (7h) [PERSON_NAME]" at bounding box center [188, 210] width 80 height 24
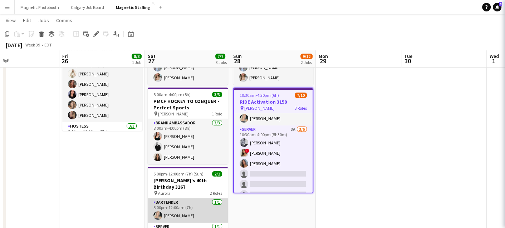
scroll to position [0, 197]
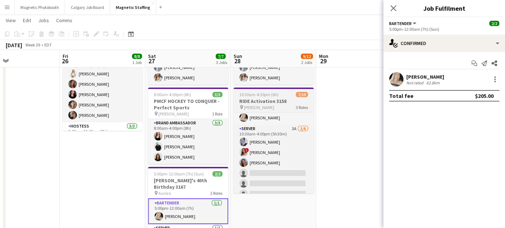
click at [256, 98] on h3 "RIDE Activation 3158" at bounding box center [273, 101] width 80 height 6
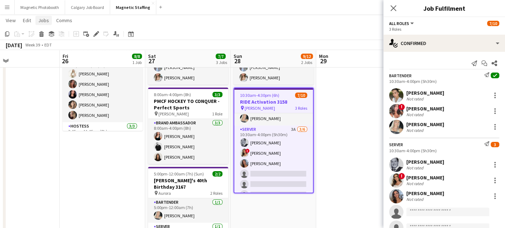
click at [48, 18] on span "Jobs" at bounding box center [43, 20] width 11 height 6
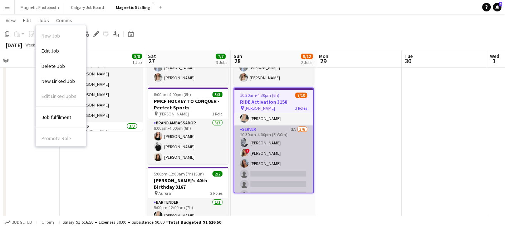
click at [253, 156] on app-card-role "Server 3A [DATE] 10:30am-4:00pm (5h30m) [PERSON_NAME] ! [PERSON_NAME] [PERSON_N…" at bounding box center [273, 163] width 79 height 76
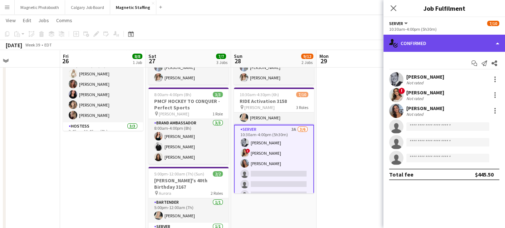
click at [475, 46] on div "single-neutral-actions-check-2 Confirmed" at bounding box center [444, 43] width 122 height 17
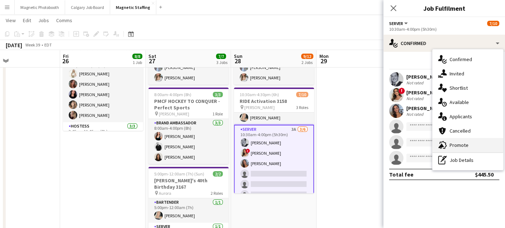
click at [452, 143] on span "Promote" at bounding box center [458, 145] width 19 height 6
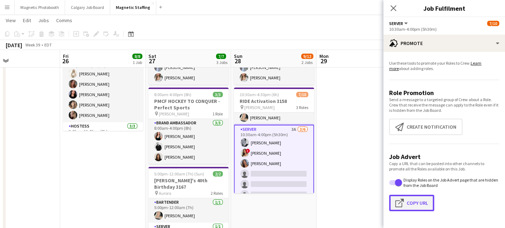
click at [407, 204] on button "Click to copy URL Copy Url" at bounding box center [411, 203] width 45 height 16
click at [364, 43] on div "[DATE] Week 39 • EDT" at bounding box center [252, 45] width 505 height 10
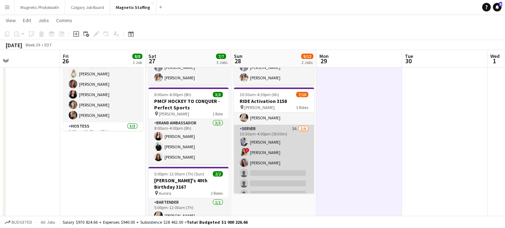
scroll to position [0, 0]
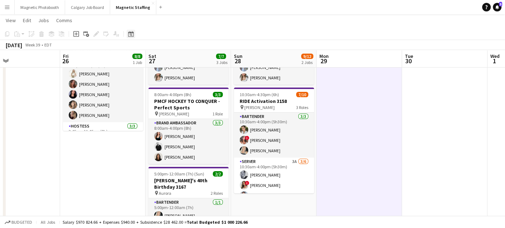
click at [133, 37] on div "Date picker" at bounding box center [131, 34] width 9 height 9
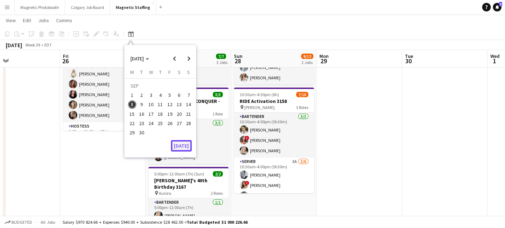
click at [185, 147] on button "[DATE]" at bounding box center [181, 145] width 21 height 11
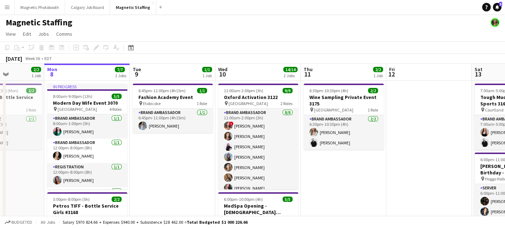
drag, startPoint x: 218, startPoint y: 83, endPoint x: 158, endPoint y: 71, distance: 61.2
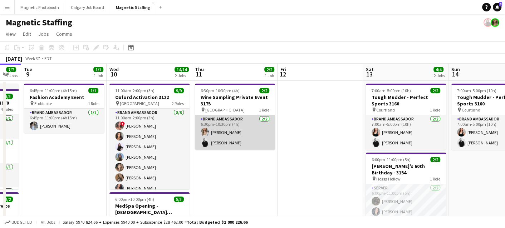
click at [236, 132] on app-card-role "Brand Ambassador [DATE] 6:30pm-10:30pm (4h) [PERSON_NAME] [PERSON_NAME]" at bounding box center [235, 132] width 80 height 35
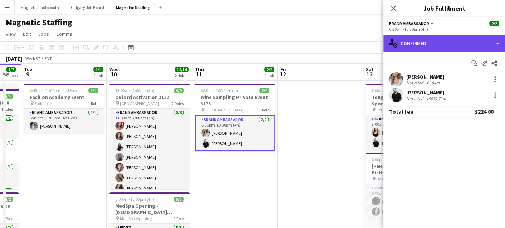
click at [443, 39] on div "single-neutral-actions-check-2 Confirmed" at bounding box center [444, 43] width 122 height 17
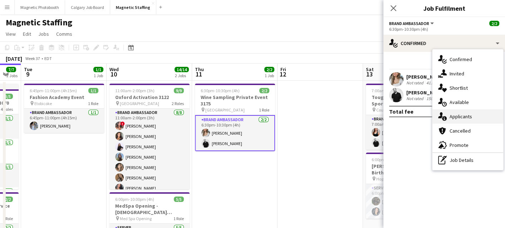
click at [450, 117] on span "Applicants" at bounding box center [460, 116] width 23 height 6
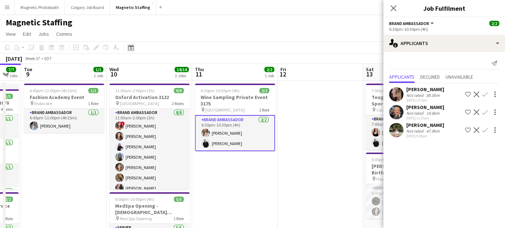
click at [127, 46] on div "Date picker" at bounding box center [131, 47] width 9 height 9
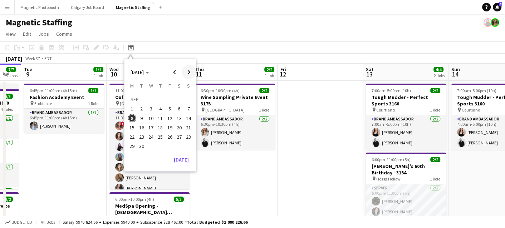
click at [190, 72] on span "Next month" at bounding box center [189, 72] width 14 height 14
click at [142, 135] on span "21" at bounding box center [141, 137] width 9 height 9
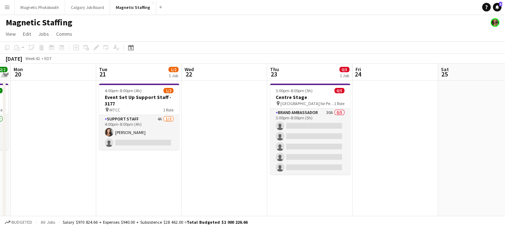
click at [142, 135] on app-card-role "Support Staff 4A [DATE] 4:00pm-8:00pm (4h) [PERSON_NAME] single-neutral-actions" at bounding box center [139, 132] width 80 height 35
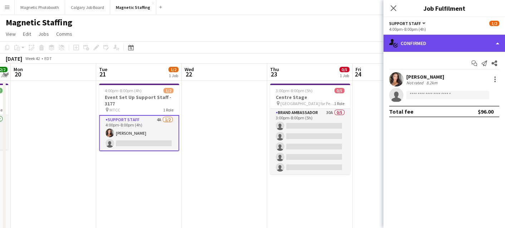
click at [439, 49] on div "single-neutral-actions-check-2 Confirmed" at bounding box center [444, 43] width 122 height 17
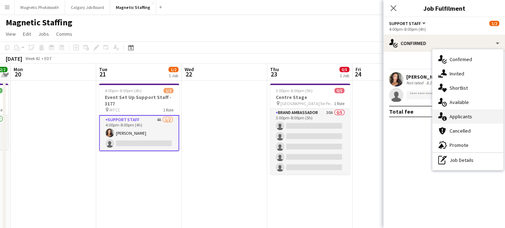
click at [449, 117] on div "single-neutral-actions-information Applicants" at bounding box center [467, 116] width 71 height 14
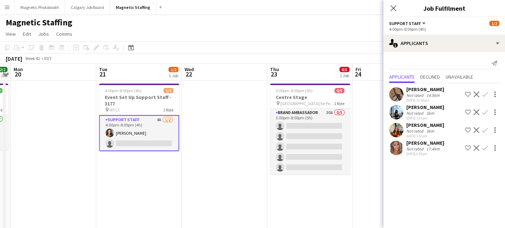
click at [485, 95] on app-icon "Confirm" at bounding box center [485, 94] width 6 height 6
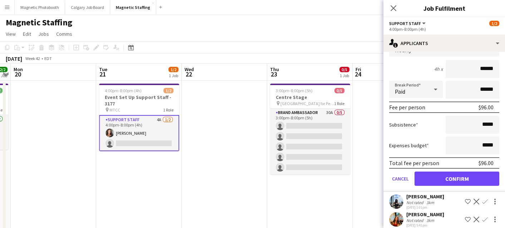
scroll to position [97, 0]
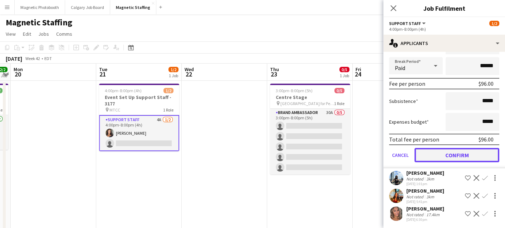
click at [434, 161] on button "Confirm" at bounding box center [456, 155] width 85 height 14
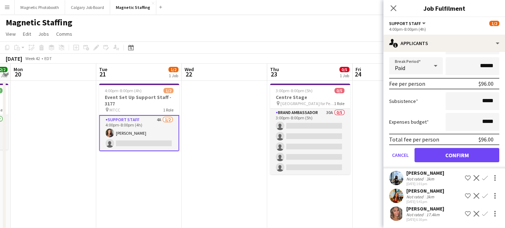
scroll to position [0, 0]
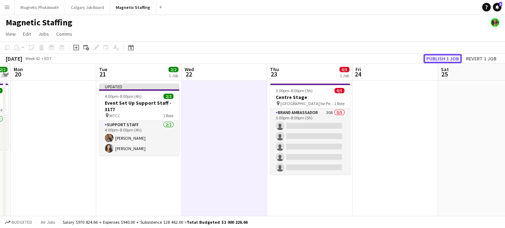
click at [456, 54] on button "Publish 1 job" at bounding box center [442, 58] width 38 height 9
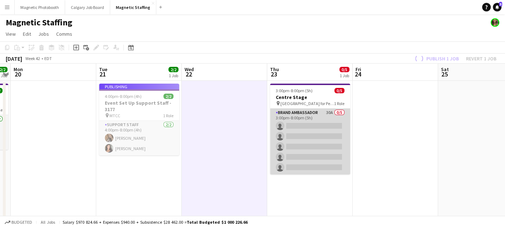
click at [312, 137] on app-card-role "Brand Ambassador 30A 0/5 3:00pm-8:00pm (5h) single-neutral-actions single-neutr…" at bounding box center [310, 142] width 80 height 66
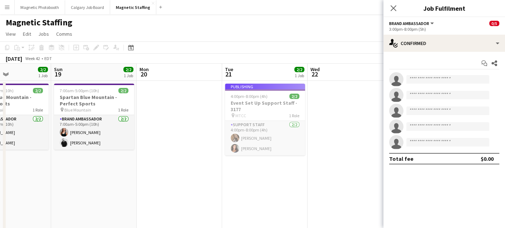
drag, startPoint x: 156, startPoint y: 144, endPoint x: 291, endPoint y: 136, distance: 135.0
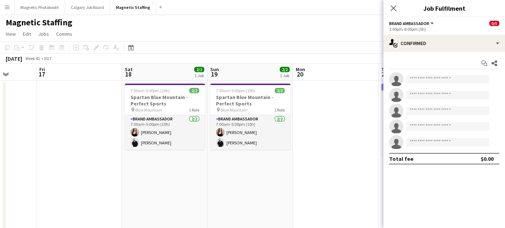
drag, startPoint x: 124, startPoint y: 176, endPoint x: 297, endPoint y: 163, distance: 173.5
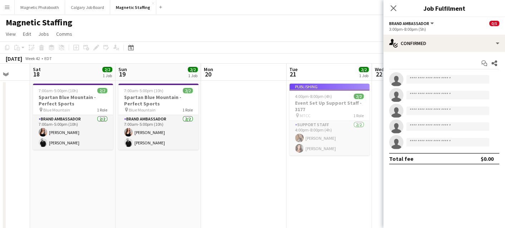
drag, startPoint x: 184, startPoint y: 180, endPoint x: 39, endPoint y: 183, distance: 144.4
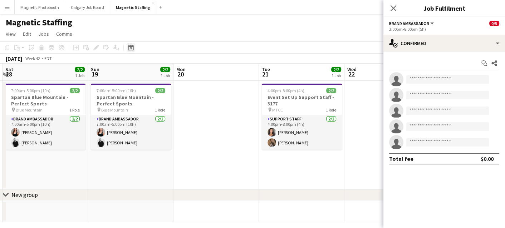
click at [132, 45] on icon "Date picker" at bounding box center [131, 48] width 6 height 6
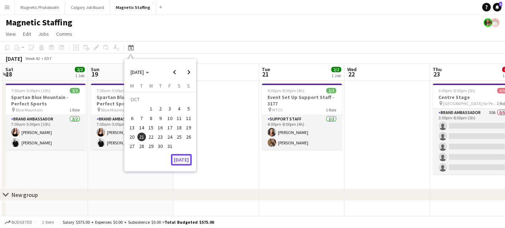
click at [178, 160] on button "[DATE]" at bounding box center [181, 159] width 21 height 11
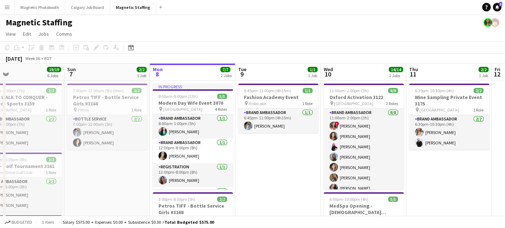
scroll to position [0, 162]
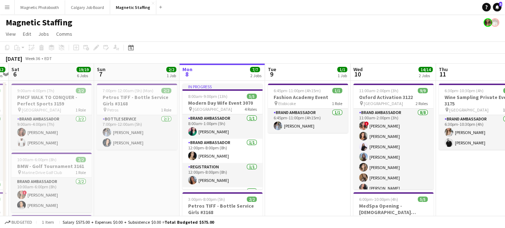
drag, startPoint x: 178, startPoint y: 160, endPoint x: 261, endPoint y: 157, distance: 83.3
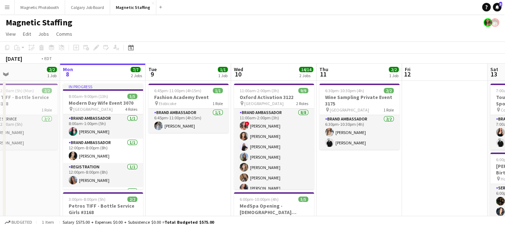
drag, startPoint x: 246, startPoint y: 157, endPoint x: 45, endPoint y: 154, distance: 200.9
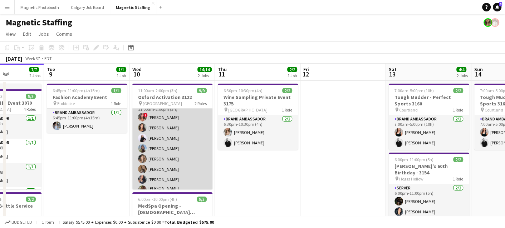
scroll to position [40, 0]
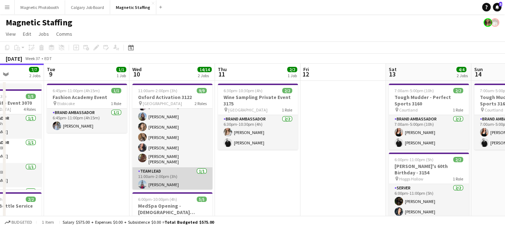
click at [149, 178] on app-card-role "Team Lead [DATE] 11:00am-2:00pm (3h) [PERSON_NAME]" at bounding box center [172, 179] width 80 height 24
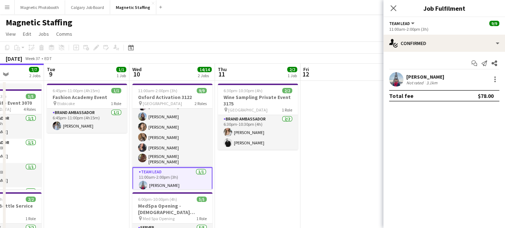
click at [400, 80] on app-user-avatar at bounding box center [396, 79] width 14 height 14
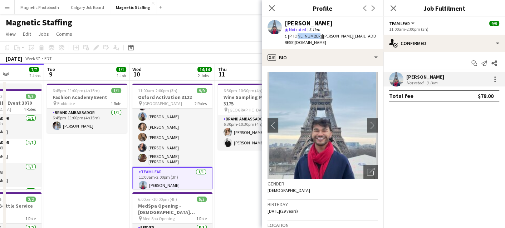
drag, startPoint x: 293, startPoint y: 35, endPoint x: 313, endPoint y: 36, distance: 20.4
click at [313, 36] on span "t. [PHONE_NUMBER]" at bounding box center [303, 35] width 37 height 5
copy span "477165201"
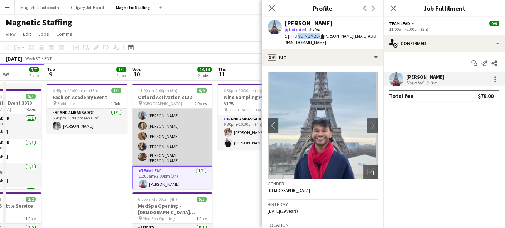
scroll to position [0, 0]
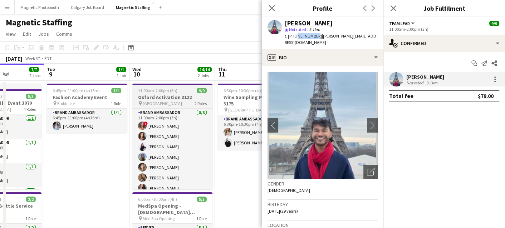
click at [145, 86] on app-job-card "11:00am-2:00pm (3h) 9/9 Oxford Activation 3122 pin Toronto 2 Roles Brand Ambass…" at bounding box center [172, 137] width 80 height 106
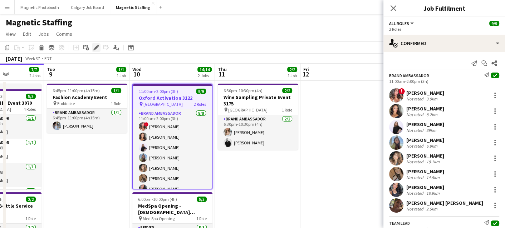
click at [97, 51] on div "Edit" at bounding box center [96, 47] width 9 height 9
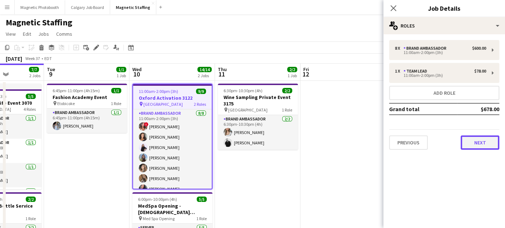
click at [482, 142] on button "Next" at bounding box center [479, 142] width 39 height 14
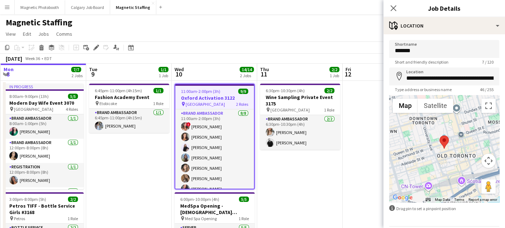
drag, startPoint x: 108, startPoint y: 163, endPoint x: 149, endPoint y: 159, distance: 41.3
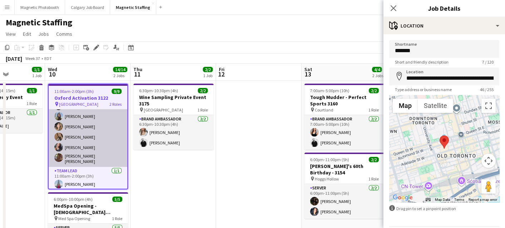
scroll to position [0, 285]
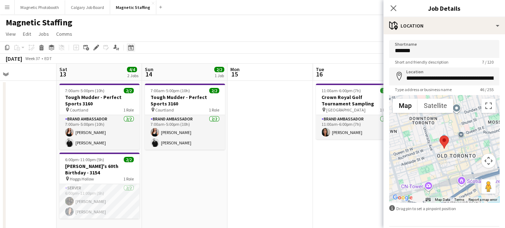
click at [134, 48] on div "Date picker" at bounding box center [131, 47] width 9 height 9
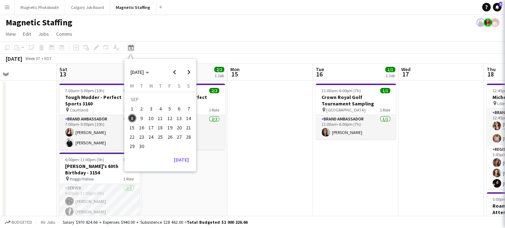
scroll to position [40, 0]
click at [175, 73] on span "Previous month" at bounding box center [174, 72] width 14 height 14
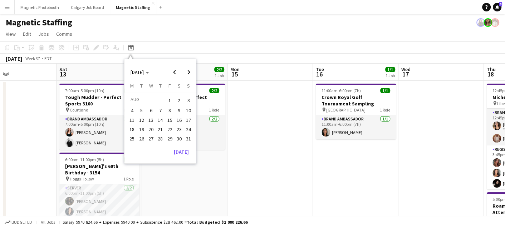
click at [177, 112] on span "9" at bounding box center [179, 111] width 9 height 9
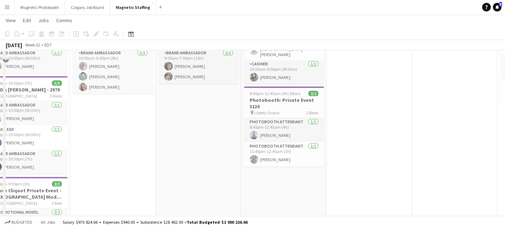
scroll to position [182, 0]
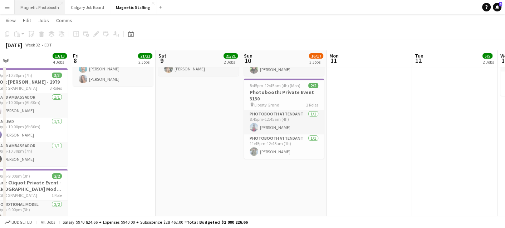
click at [40, 9] on button "Magnetic Photobooth Close" at bounding box center [40, 7] width 50 height 14
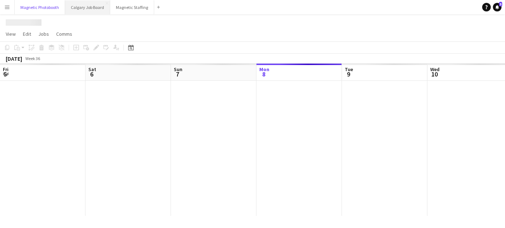
scroll to position [0, 171]
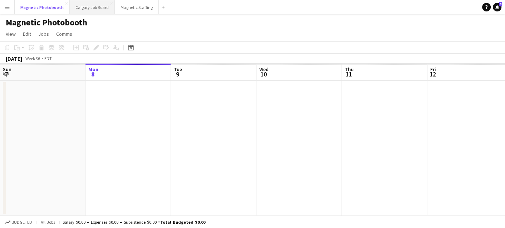
drag, startPoint x: 40, startPoint y: 9, endPoint x: 81, endPoint y: 9, distance: 41.1
click at [81, 9] on div "Magnetic Photobooth Close Calgary Job Board Close Magnetic Staffing Close Add" at bounding box center [90, 7] width 153 height 14
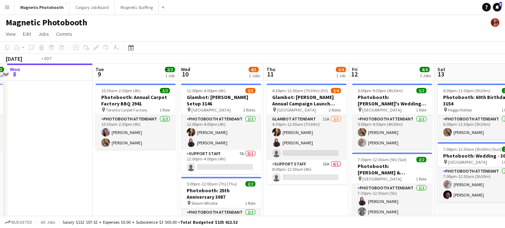
scroll to position [0, 219]
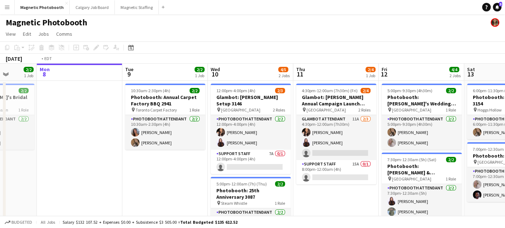
drag, startPoint x: 147, startPoint y: 130, endPoint x: 13, endPoint y: 137, distance: 134.2
click at [13, 137] on app-calendar-viewport "Fri 5 4/4 2 Jobs Sat 6 8/8 4 Jobs Sun 7 2/2 1 Job Mon 8 Tue 9 2/2 1 Job Wed 10 …" at bounding box center [252, 225] width 505 height 323
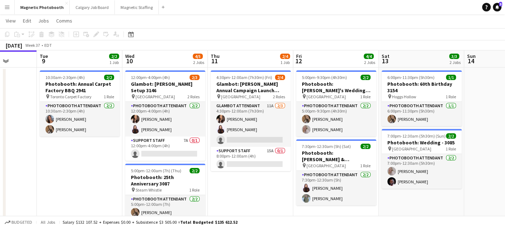
scroll to position [13, 0]
click at [130, 35] on icon "Date picker" at bounding box center [131, 35] width 6 height 6
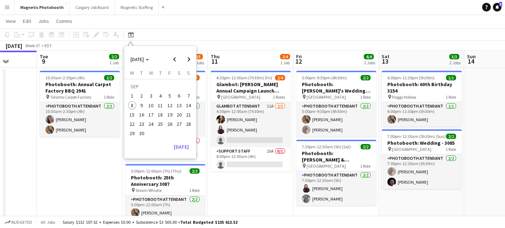
click at [75, 179] on app-date-cell "10:30am-2:30pm (4h) 2/2 Photobooth: Annual Carpet Factory BBQ 2941 pin Toronto …" at bounding box center [79, 221] width 85 height 306
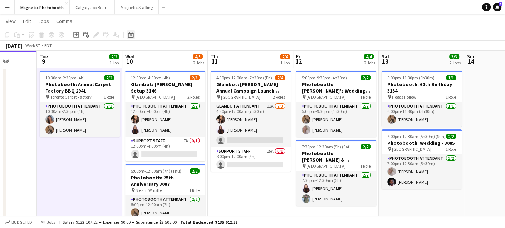
click at [130, 36] on icon at bounding box center [131, 35] width 3 height 3
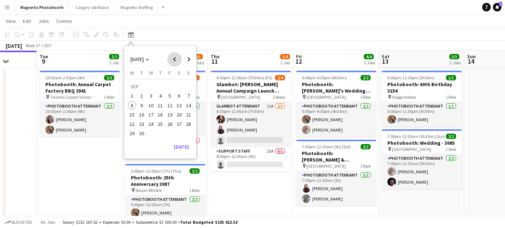
click at [178, 62] on span "Previous month" at bounding box center [174, 59] width 14 height 14
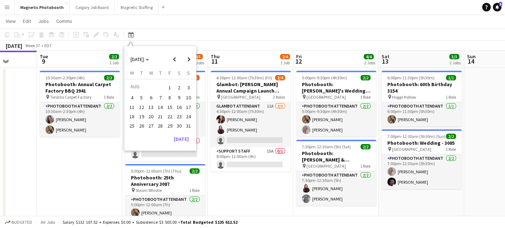
click at [185, 99] on span "10" at bounding box center [188, 98] width 9 height 9
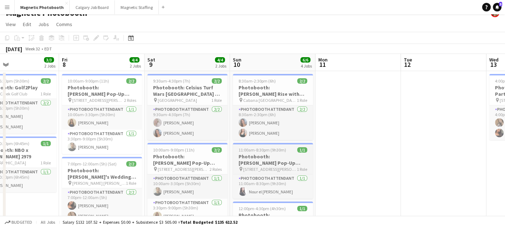
scroll to position [10, 0]
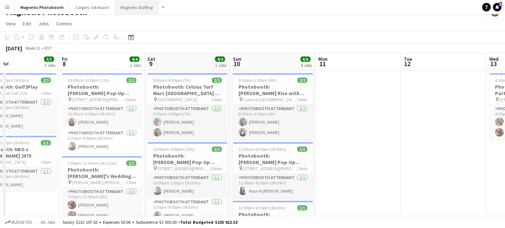
click at [138, 7] on button "Magnetic Staffing Close" at bounding box center [137, 7] width 44 height 14
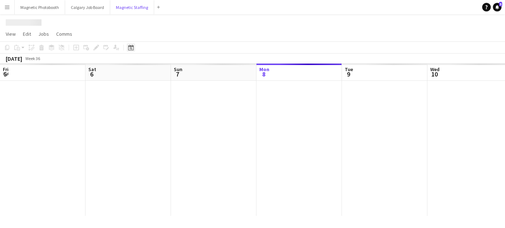
scroll to position [0, 171]
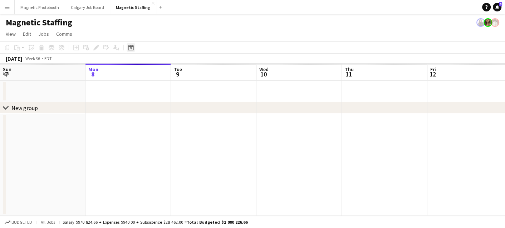
click at [132, 48] on icon "Date picker" at bounding box center [131, 48] width 6 height 6
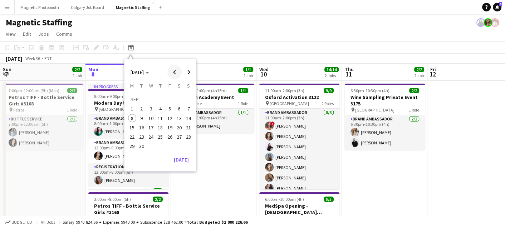
click at [172, 72] on span "Previous month" at bounding box center [174, 72] width 14 height 14
click at [188, 109] on span "10" at bounding box center [188, 111] width 9 height 9
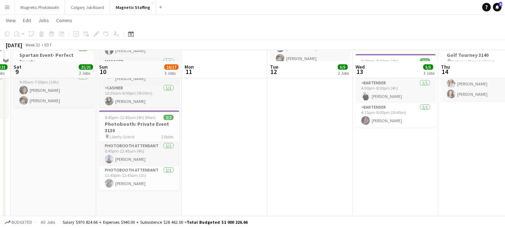
scroll to position [168, 0]
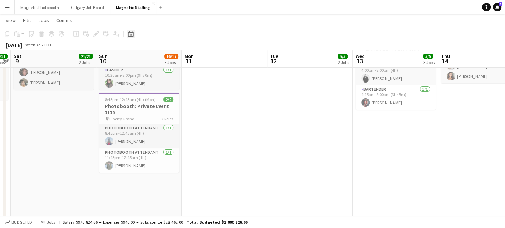
click at [132, 36] on icon "Date picker" at bounding box center [131, 34] width 6 height 6
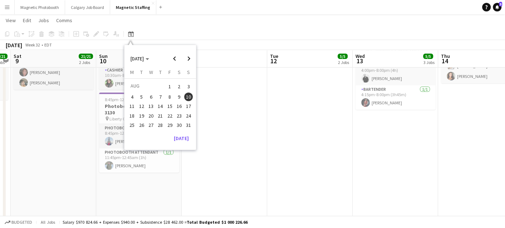
click at [125, 124] on div "[DATE] M [DATE] T [DATE] W [DATE] T [DATE] F [DATE] S [DATE] S [DATE] 2 3 4 5 6…" at bounding box center [159, 101] width 71 height 64
click at [130, 125] on span "25" at bounding box center [132, 125] width 9 height 9
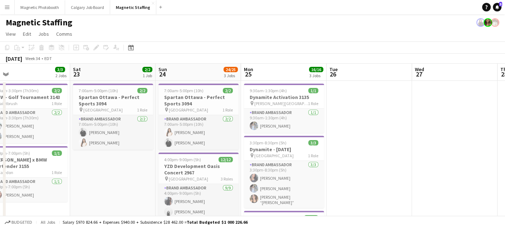
scroll to position [0, 187]
click at [127, 49] on div "Date picker" at bounding box center [131, 47] width 9 height 9
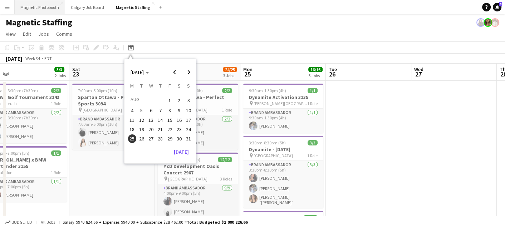
click at [49, 6] on button "Magnetic Photobooth Close" at bounding box center [40, 7] width 50 height 14
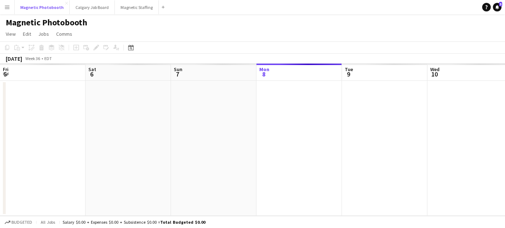
scroll to position [0, 171]
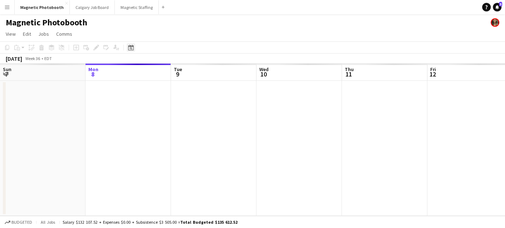
click at [129, 49] on icon "Date picker" at bounding box center [131, 48] width 6 height 6
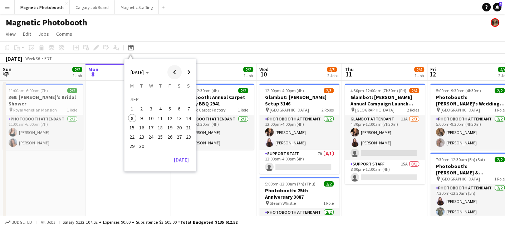
click at [178, 75] on span "Previous month" at bounding box center [174, 72] width 14 height 14
click at [195, 129] on div "[DATE] M [DATE] T [DATE] W [DATE] T [DATE] F [DATE] S [DATE] S [DATE] 2 3 4 5 6…" at bounding box center [159, 115] width 71 height 64
click at [191, 130] on span "24" at bounding box center [188, 129] width 9 height 9
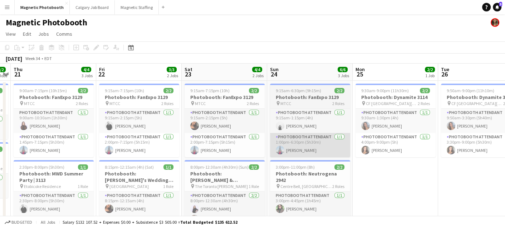
scroll to position [0, 161]
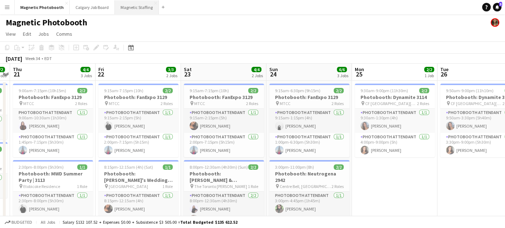
click at [127, 7] on button "Magnetic Staffing Close" at bounding box center [137, 7] width 44 height 14
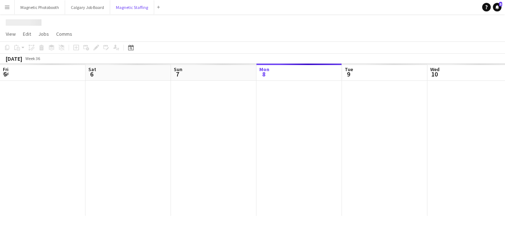
scroll to position [0, 171]
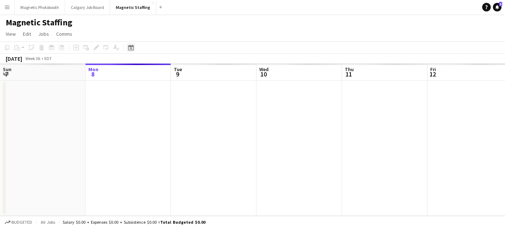
click at [132, 46] on icon at bounding box center [130, 48] width 5 height 6
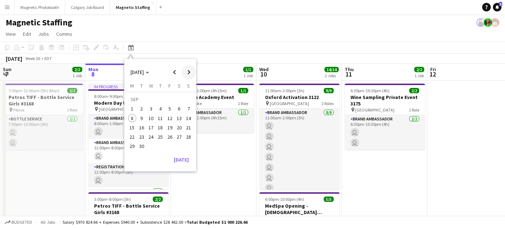
click at [187, 74] on span "Next month" at bounding box center [189, 72] width 14 height 14
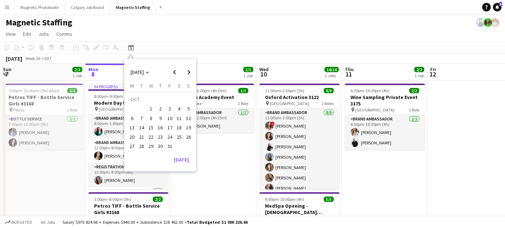
click at [148, 127] on span "15" at bounding box center [151, 127] width 9 height 9
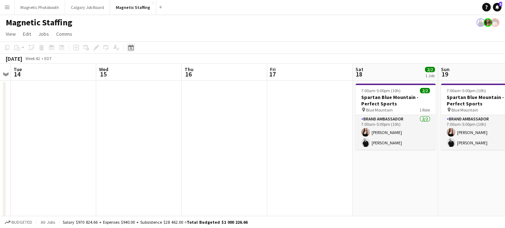
click at [129, 51] on app-toolbar "Copy Paste Paste Command V Paste with crew Command Shift V Paste linked Job [GE…" at bounding box center [252, 47] width 505 height 12
click at [130, 47] on icon "Date picker" at bounding box center [131, 48] width 6 height 6
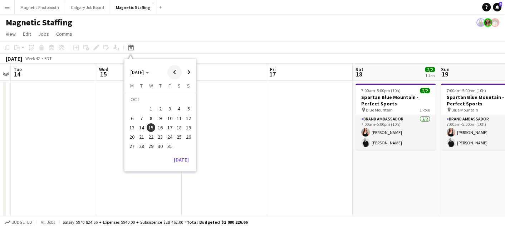
click at [173, 71] on span "Previous month" at bounding box center [174, 72] width 14 height 14
click at [157, 121] on button "11" at bounding box center [159, 118] width 9 height 9
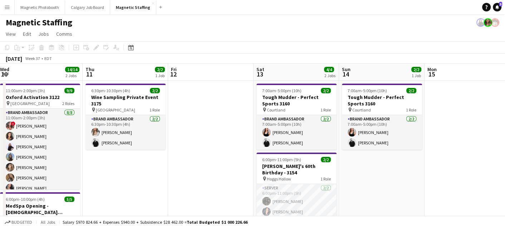
drag, startPoint x: 201, startPoint y: 143, endPoint x: 43, endPoint y: 155, distance: 158.7
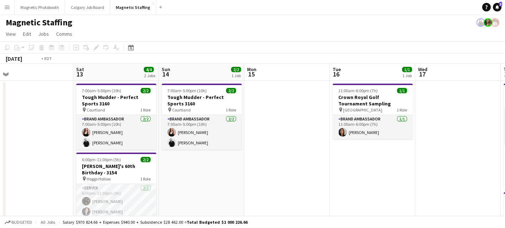
drag, startPoint x: 266, startPoint y: 173, endPoint x: 13, endPoint y: 191, distance: 254.0
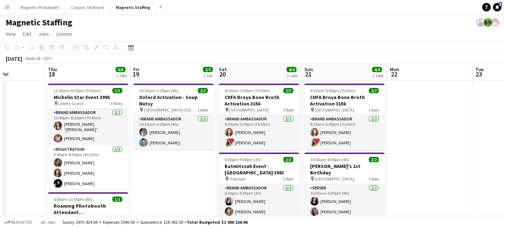
drag, startPoint x: 194, startPoint y: 167, endPoint x: 13, endPoint y: 204, distance: 184.6
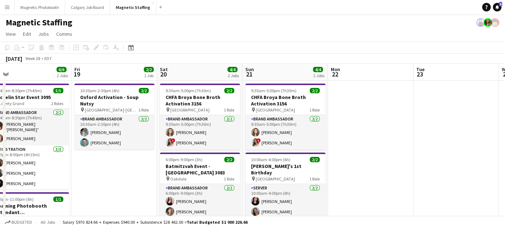
scroll to position [0, 192]
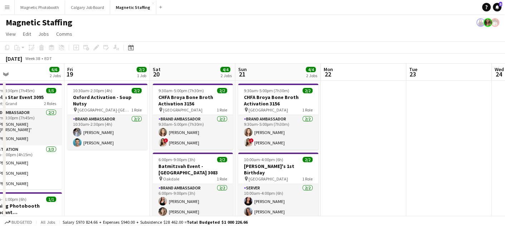
drag, startPoint x: 128, startPoint y: 180, endPoint x: 406, endPoint y: 141, distance: 281.2
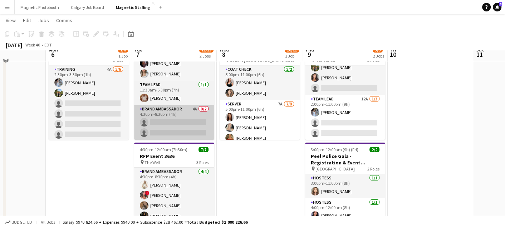
scroll to position [0, 0]
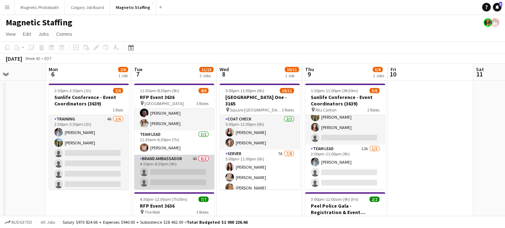
click at [163, 177] on app-card-role "Brand Ambassador 4A 0/2 4:30pm-8:30pm (4h) single-neutral-actions single-neutra…" at bounding box center [174, 172] width 80 height 35
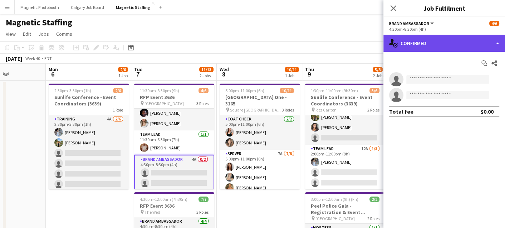
click at [402, 45] on div "single-neutral-actions-check-2 Confirmed" at bounding box center [444, 43] width 122 height 17
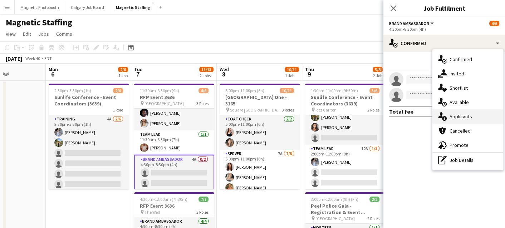
click at [450, 115] on span "Applicants" at bounding box center [460, 116] width 23 height 6
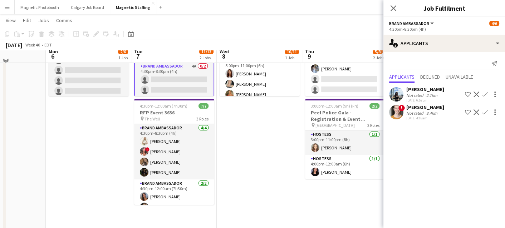
scroll to position [93, 0]
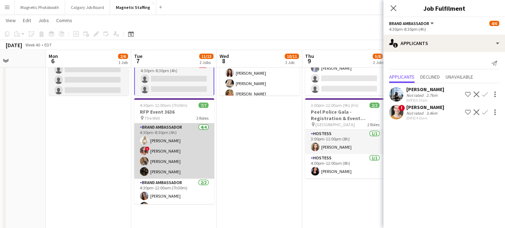
click at [196, 169] on app-card-role "Brand Ambassador [DATE] 4:30pm-8:30pm (4h) [PERSON_NAME] ! [PERSON_NAME] [PERSO…" at bounding box center [174, 150] width 80 height 55
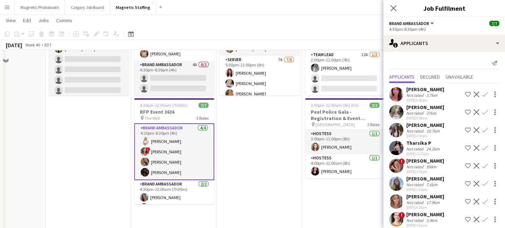
scroll to position [0, 0]
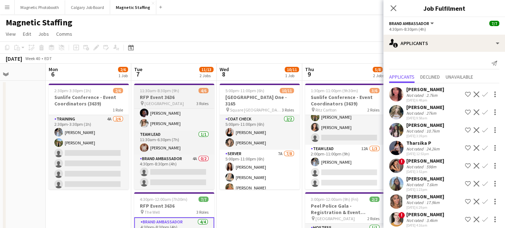
click at [170, 101] on span "[GEOGRAPHIC_DATA]" at bounding box center [163, 103] width 39 height 5
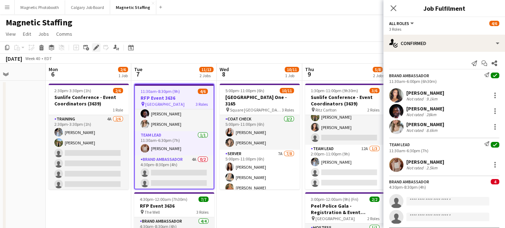
click at [96, 48] on icon at bounding box center [96, 48] width 4 height 4
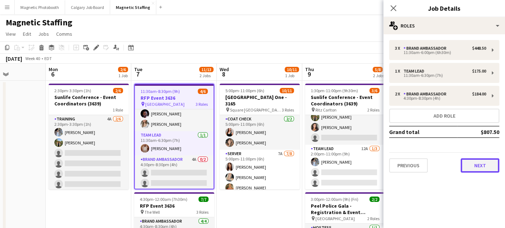
click at [473, 165] on button "Next" at bounding box center [479, 165] width 39 height 14
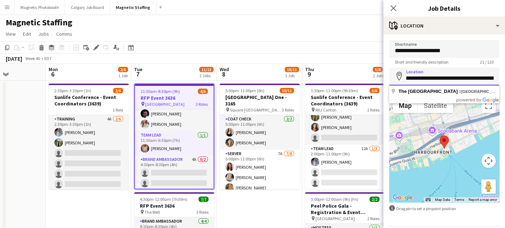
drag, startPoint x: 407, startPoint y: 76, endPoint x: 490, endPoint y: 75, distance: 82.9
click at [490, 77] on input "**********" at bounding box center [444, 77] width 110 height 18
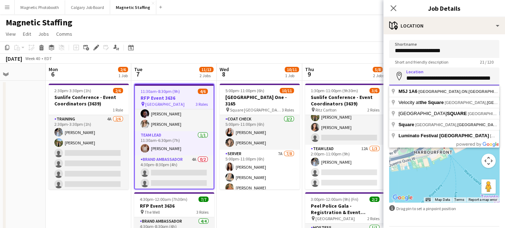
drag, startPoint x: 477, startPoint y: 79, endPoint x: 357, endPoint y: 75, distance: 120.2
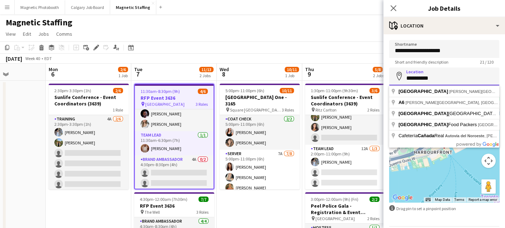
drag, startPoint x: 429, startPoint y: 78, endPoint x: 312, endPoint y: 75, distance: 116.9
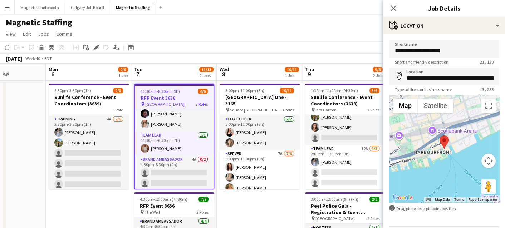
type input "**********"
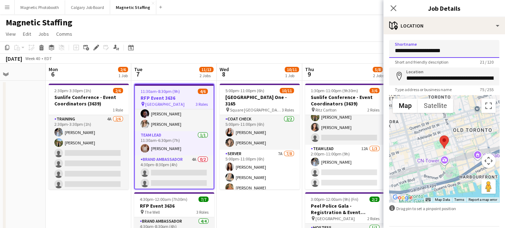
drag, startPoint x: 460, startPoint y: 52, endPoint x: 358, endPoint y: 48, distance: 101.6
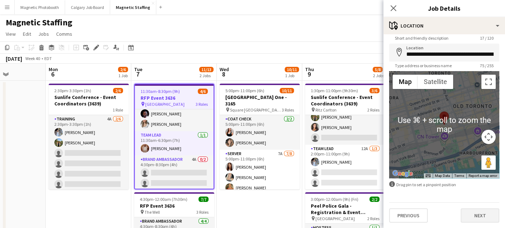
type input "**********"
click at [480, 213] on button "Next" at bounding box center [479, 215] width 39 height 14
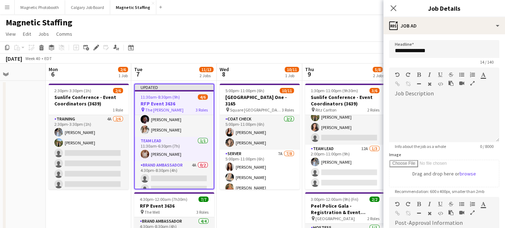
type input "*******"
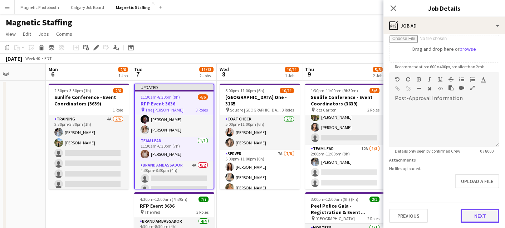
click at [474, 215] on button "Next" at bounding box center [479, 216] width 39 height 14
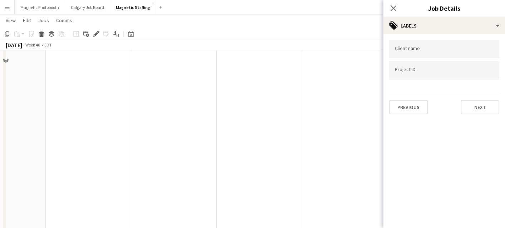
scroll to position [378, 0]
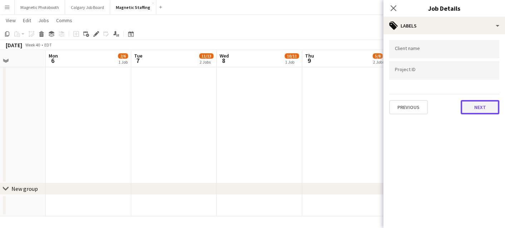
click at [488, 107] on button "Next" at bounding box center [479, 107] width 39 height 14
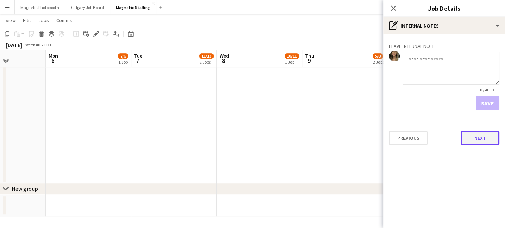
click at [481, 138] on button "Next" at bounding box center [479, 138] width 39 height 14
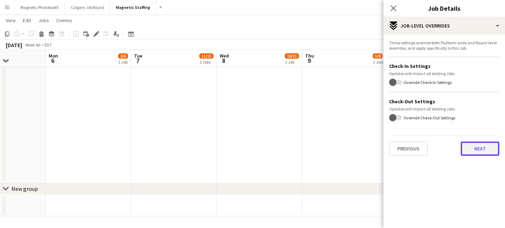
click at [476, 148] on button "Next" at bounding box center [479, 149] width 39 height 14
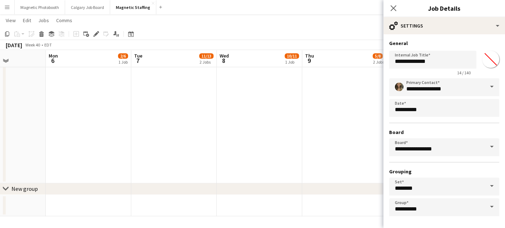
scroll to position [28, 0]
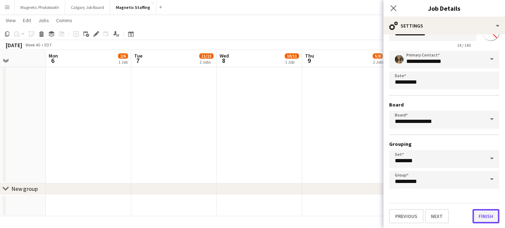
click at [476, 212] on button "Finish" at bounding box center [485, 216] width 27 height 14
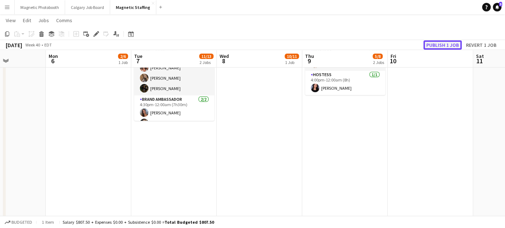
click at [454, 41] on button "Publish 1 job" at bounding box center [442, 44] width 38 height 9
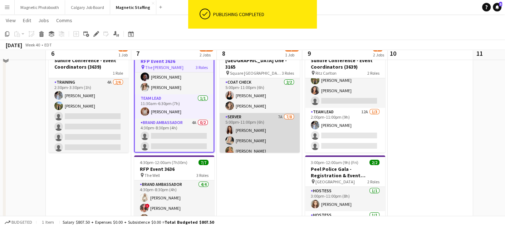
scroll to position [0, 0]
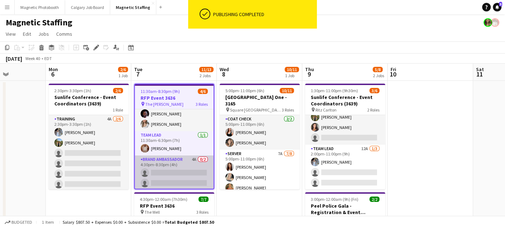
click at [177, 159] on app-card-role "Brand Ambassador 4A 0/2 4:30pm-8:30pm (4h) single-neutral-actions single-neutra…" at bounding box center [174, 172] width 79 height 35
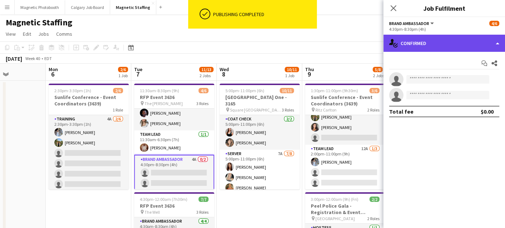
click at [404, 48] on div "single-neutral-actions-check-2 Confirmed" at bounding box center [444, 43] width 122 height 17
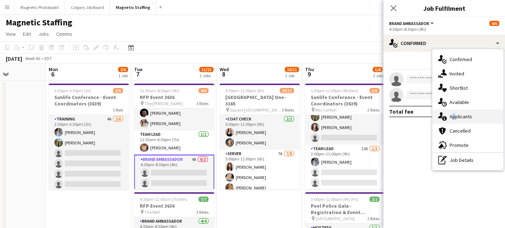
click at [453, 113] on span "Applicants" at bounding box center [460, 116] width 23 height 6
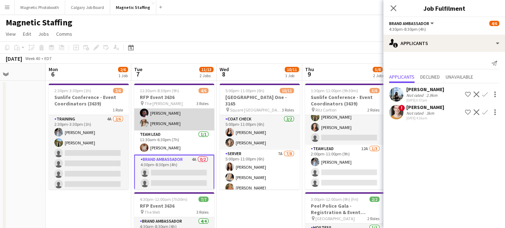
click at [184, 112] on app-card-role "Brand Ambassador [DATE] 11:30am-6:00pm (6h30m) [PERSON_NAME] [PERSON_NAME] [PER…" at bounding box center [174, 107] width 80 height 45
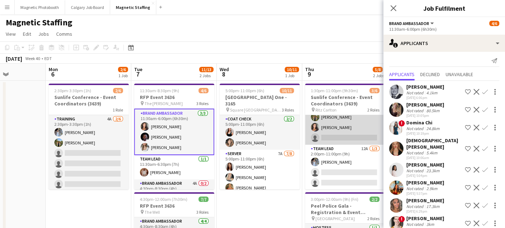
click at [350, 130] on app-card-role "Team Lead 5A [DATE] 1:30pm-5:30pm (4h) [PERSON_NAME] [PERSON_NAME] single-neutr…" at bounding box center [345, 122] width 80 height 45
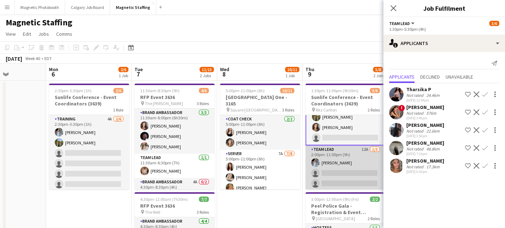
click at [351, 169] on app-card-role "Team Lead 12A [DATE] 2:00pm-11:00pm (9h) [PERSON_NAME] single-neutral-actions s…" at bounding box center [345, 167] width 80 height 45
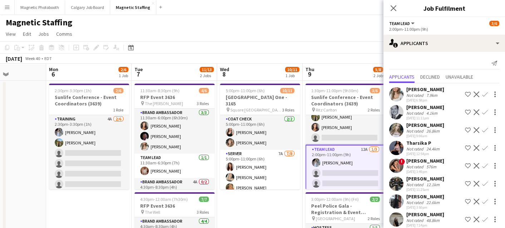
scroll to position [0, 0]
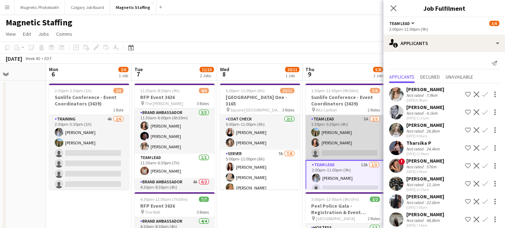
click at [356, 143] on app-card-role "Team Lead 5A [DATE] 1:30pm-5:30pm (4h) [PERSON_NAME] [PERSON_NAME] single-neutr…" at bounding box center [345, 137] width 80 height 45
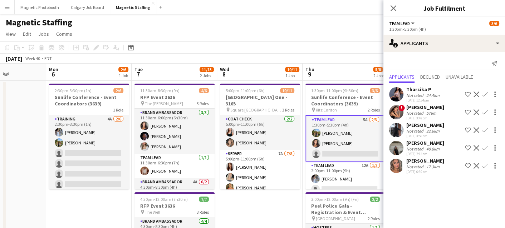
click at [483, 149] on app-icon "Confirm" at bounding box center [485, 148] width 6 height 6
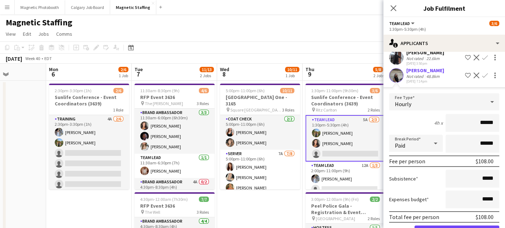
scroll to position [114, 0]
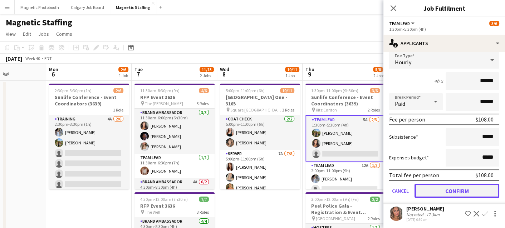
click at [444, 191] on button "Confirm" at bounding box center [456, 191] width 85 height 14
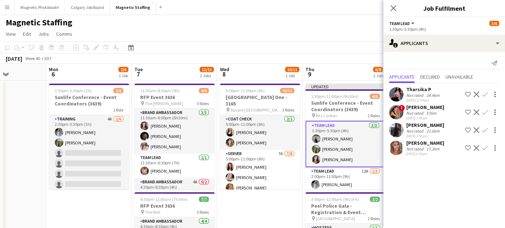
scroll to position [0, 0]
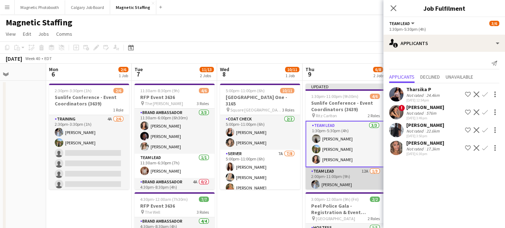
click at [353, 179] on app-card-role "Team Lead 12A [DATE] 2:00pm-11:00pm (9h) [PERSON_NAME] single-neutral-actions s…" at bounding box center [345, 189] width 80 height 45
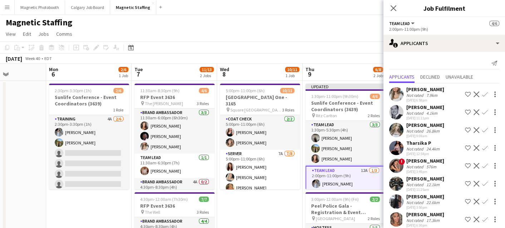
scroll to position [6, 0]
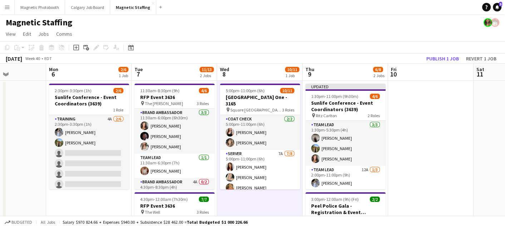
click at [451, 52] on app-toolbar "Copy Paste Paste Command V Paste with crew Command Shift V Paste linked Job [GE…" at bounding box center [252, 47] width 505 height 12
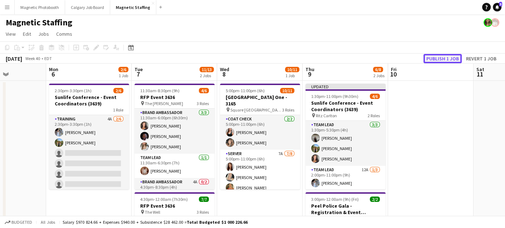
click at [444, 57] on button "Publish 1 job" at bounding box center [442, 58] width 38 height 9
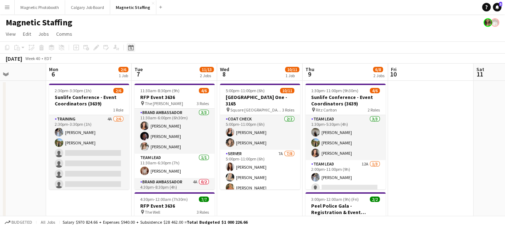
click at [134, 48] on div "Date picker" at bounding box center [131, 47] width 9 height 9
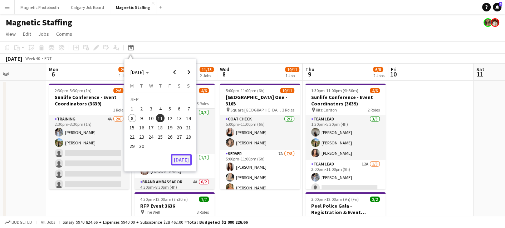
click at [184, 154] on button "[DATE]" at bounding box center [181, 159] width 21 height 11
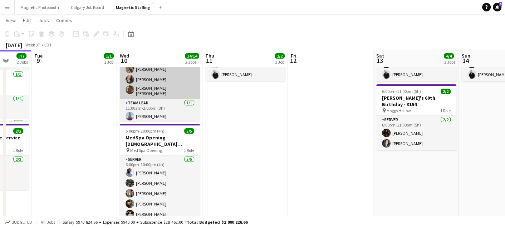
scroll to position [67, 0]
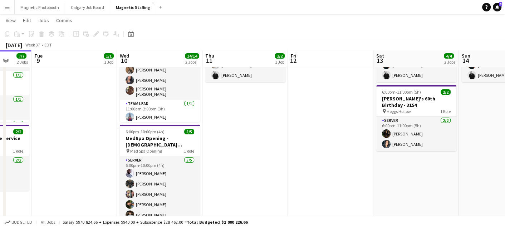
drag, startPoint x: 203, startPoint y: 126, endPoint x: 5, endPoint y: 131, distance: 198.1
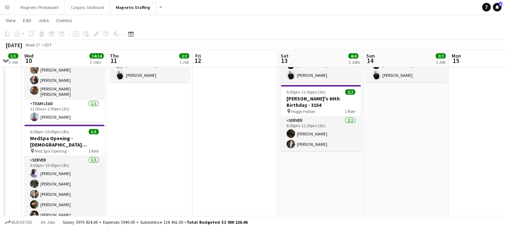
scroll to position [0, 276]
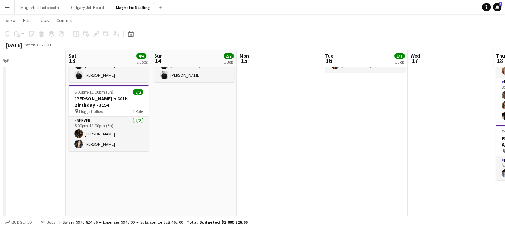
drag, startPoint x: 50, startPoint y: 142, endPoint x: 31, endPoint y: 144, distance: 19.0
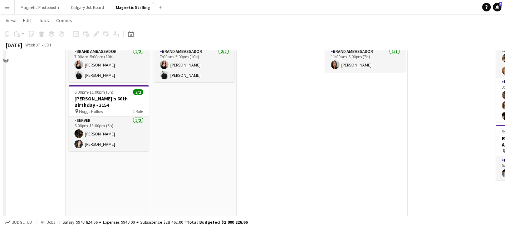
scroll to position [0, 0]
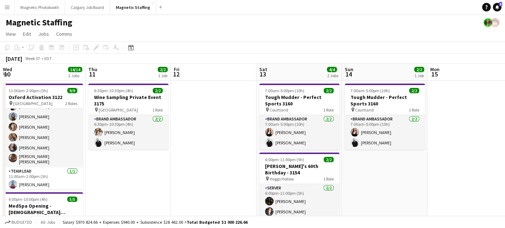
drag, startPoint x: 153, startPoint y: 108, endPoint x: 353, endPoint y: 106, distance: 200.5
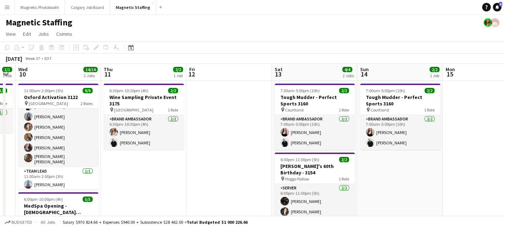
drag, startPoint x: 193, startPoint y: 162, endPoint x: 283, endPoint y: 153, distance: 91.2
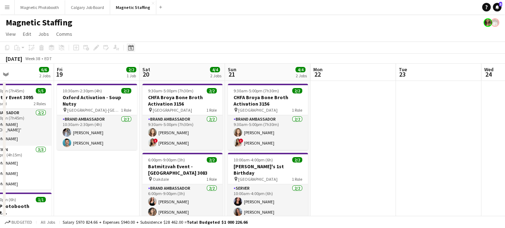
click at [130, 49] on icon "Date picker" at bounding box center [131, 48] width 6 height 6
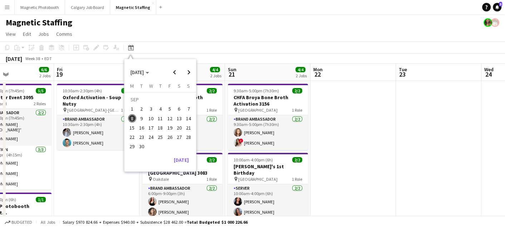
click at [178, 165] on div "[DATE] [DATE] [DATE] M [DATE] T [DATE] W [DATE] T [DATE] F [DATE] S [DATE] S [D…" at bounding box center [159, 115] width 71 height 112
click at [186, 155] on button "[DATE]" at bounding box center [181, 159] width 21 height 11
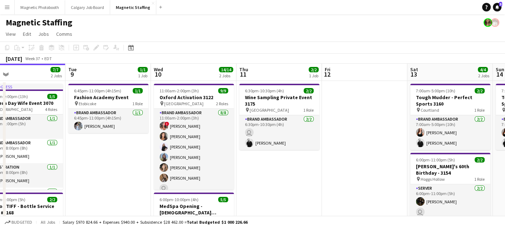
drag, startPoint x: 160, startPoint y: 148, endPoint x: 90, endPoint y: 149, distance: 70.1
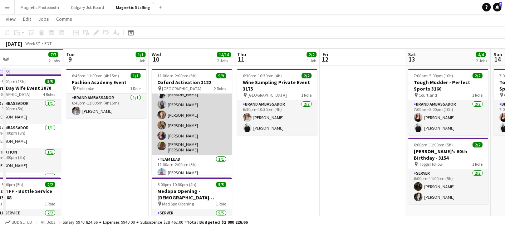
scroll to position [40, 0]
click at [163, 148] on app-card-role "Brand Ambassador [DATE] 11:00am-2:00pm (3h) ! [PERSON_NAME] [PERSON_NAME] [PERS…" at bounding box center [192, 102] width 80 height 99
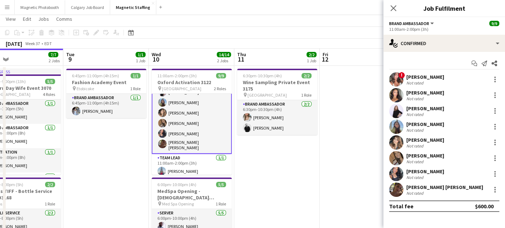
scroll to position [41, 0]
click at [395, 194] on app-user-avatar at bounding box center [396, 189] width 14 height 14
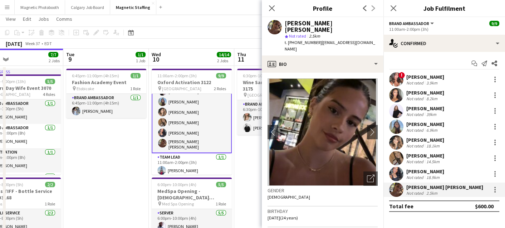
click at [263, 177] on app-crew-profile-bio "chevron-left chevron-right Open photos pop-in Gender [DEMOGRAPHIC_DATA] Birthda…" at bounding box center [323, 150] width 122 height 155
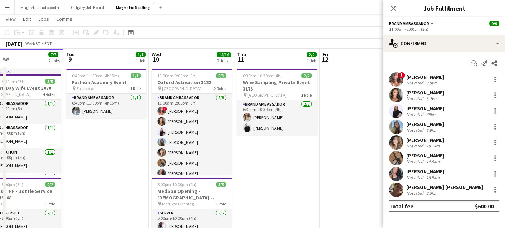
scroll to position [0, 0]
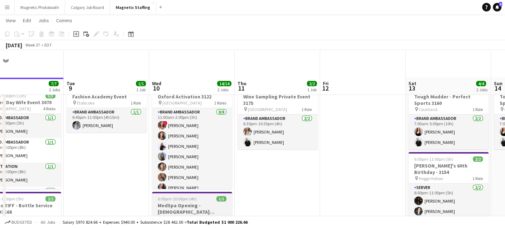
scroll to position [28, 0]
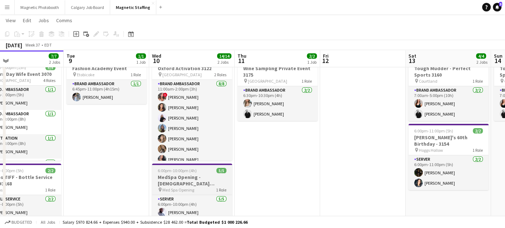
click at [173, 182] on h3 "MedSpa Opening - [DEMOGRAPHIC_DATA] Servers / Models" at bounding box center [192, 180] width 80 height 13
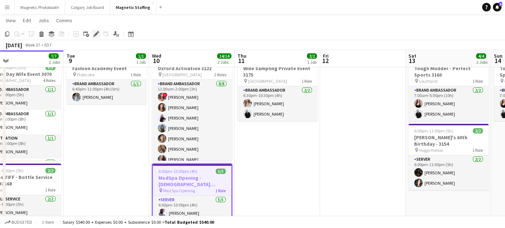
click at [94, 33] on icon "Edit" at bounding box center [96, 34] width 6 height 6
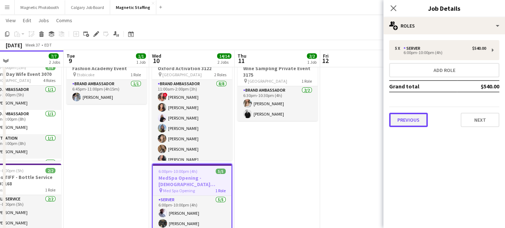
click at [415, 116] on button "Previous" at bounding box center [408, 120] width 39 height 14
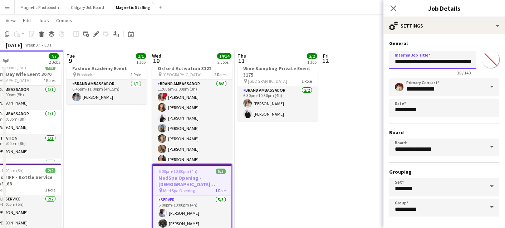
click at [465, 57] on input "**********" at bounding box center [432, 60] width 87 height 18
click at [469, 64] on input "**********" at bounding box center [432, 60] width 87 height 18
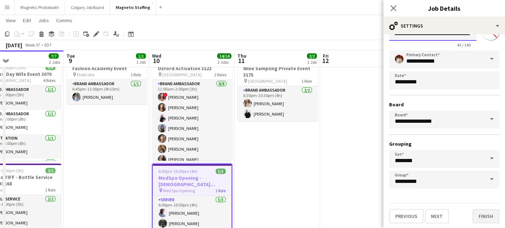
type input "**********"
click at [487, 219] on button "Finish" at bounding box center [485, 216] width 27 height 14
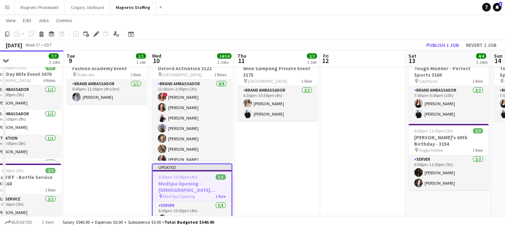
scroll to position [0, 278]
click at [434, 50] on app-board-header-date "Sat 13 4/4 2 Jobs" at bounding box center [448, 58] width 85 height 17
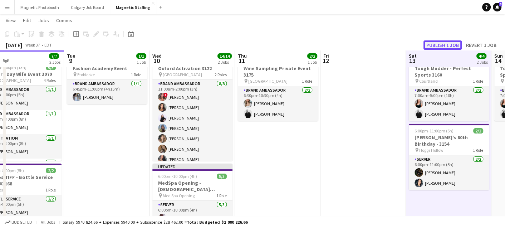
click at [434, 45] on button "Publish 1 job" at bounding box center [442, 44] width 38 height 9
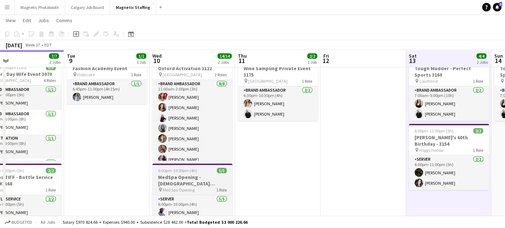
click at [159, 184] on h3 "MedSpa Opening - [DEMOGRAPHIC_DATA] Servers / Models 3180" at bounding box center [192, 180] width 80 height 13
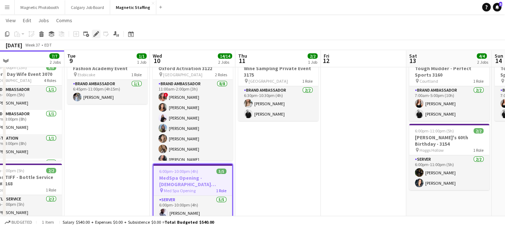
click at [95, 34] on icon at bounding box center [96, 34] width 4 height 4
